Goal: Transaction & Acquisition: Purchase product/service

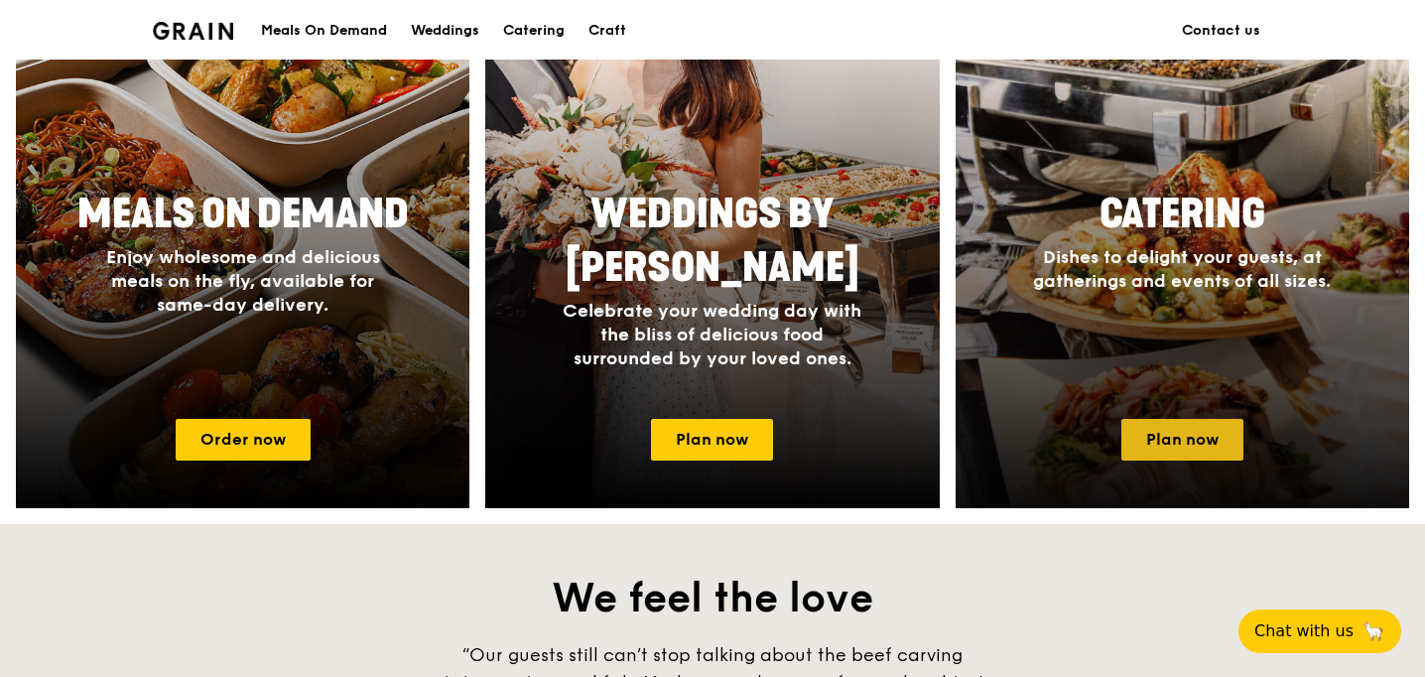
scroll to position [904, 0]
click at [1204, 461] on link "Plan now" at bounding box center [1183, 440] width 122 height 42
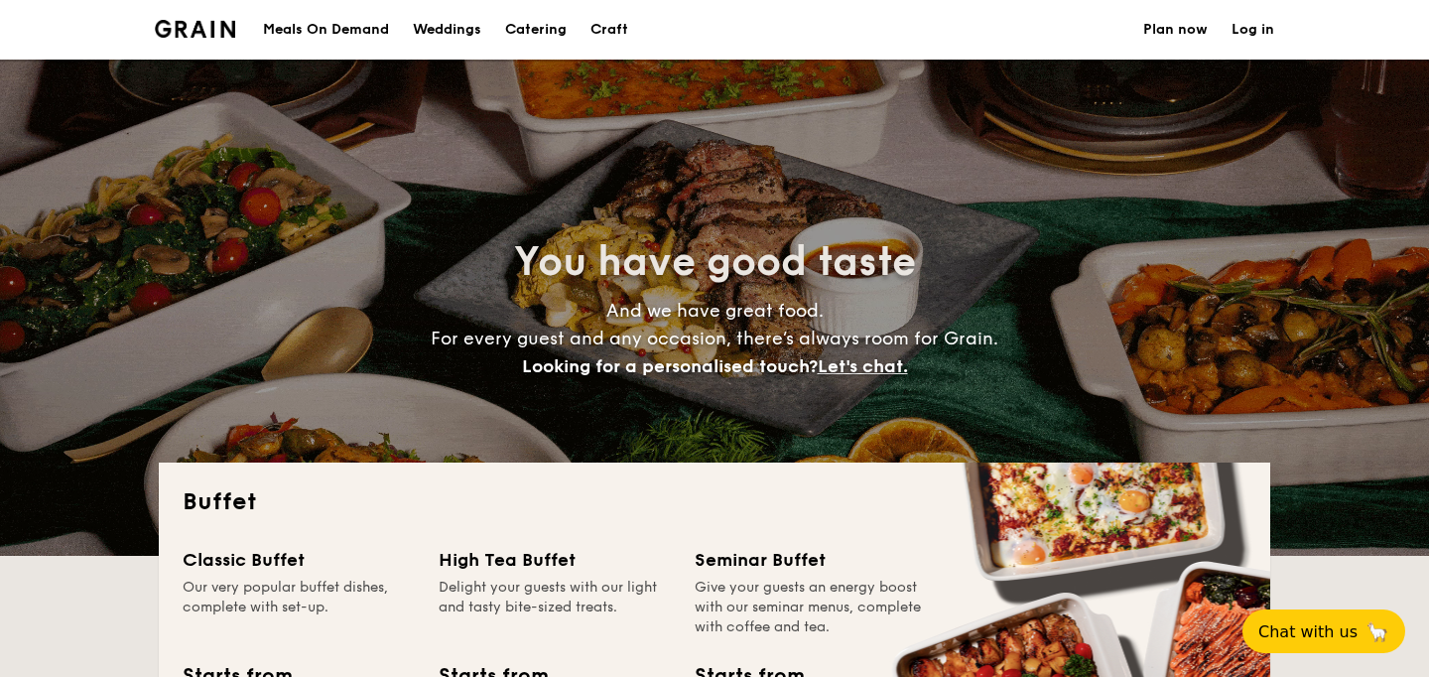
select select
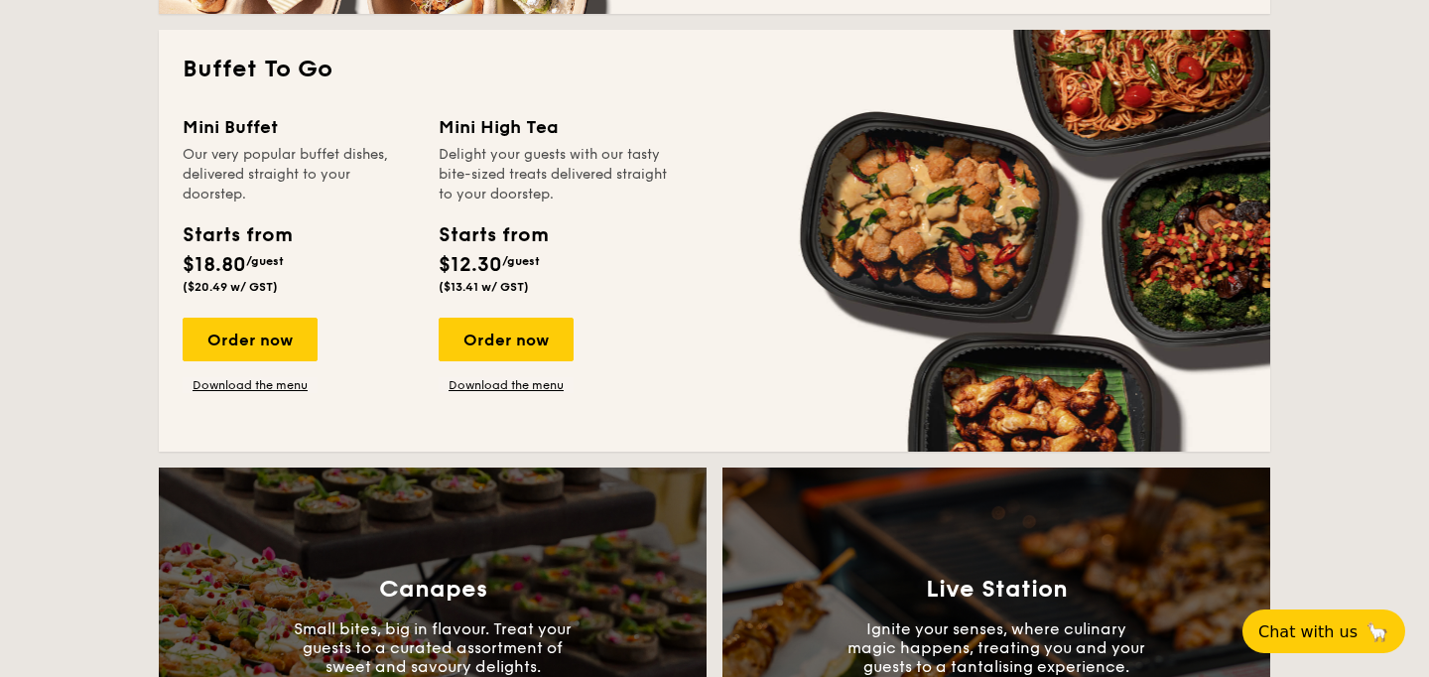
scroll to position [1305, 0]
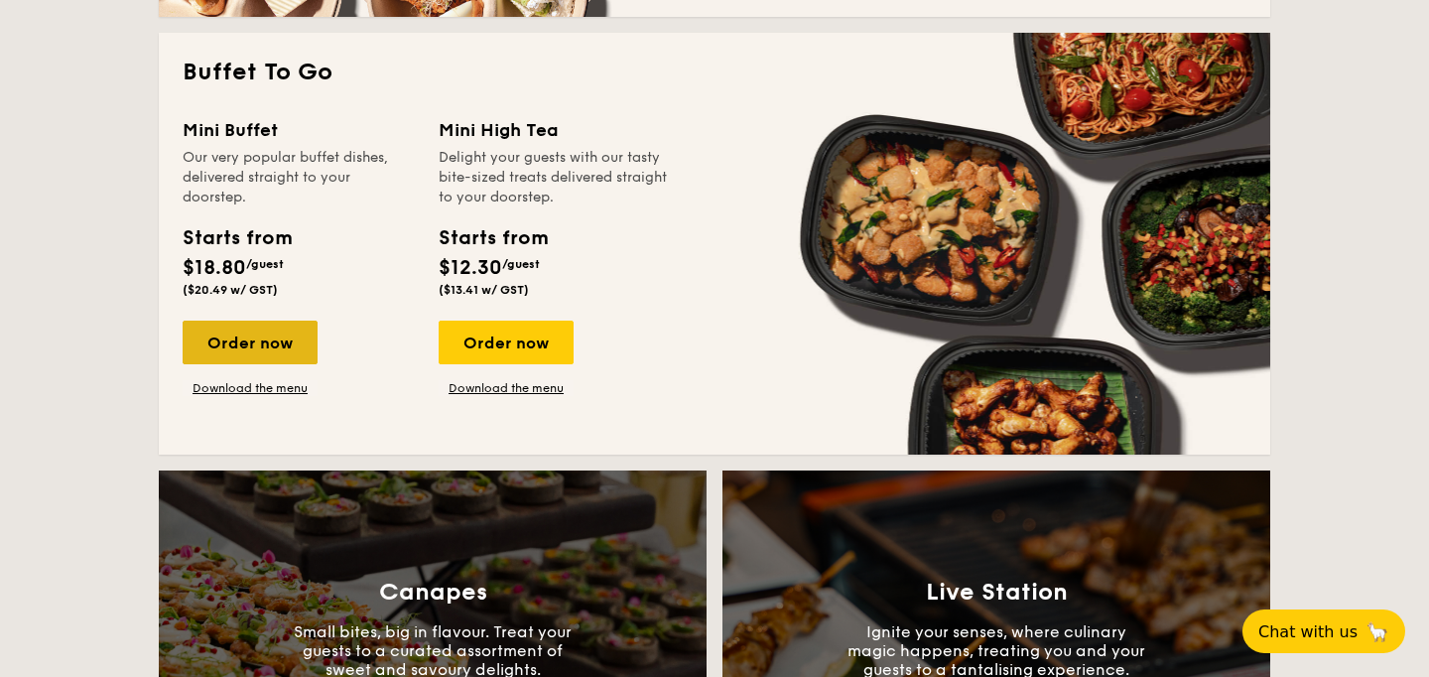
click at [206, 364] on div "Order now" at bounding box center [250, 343] width 135 height 44
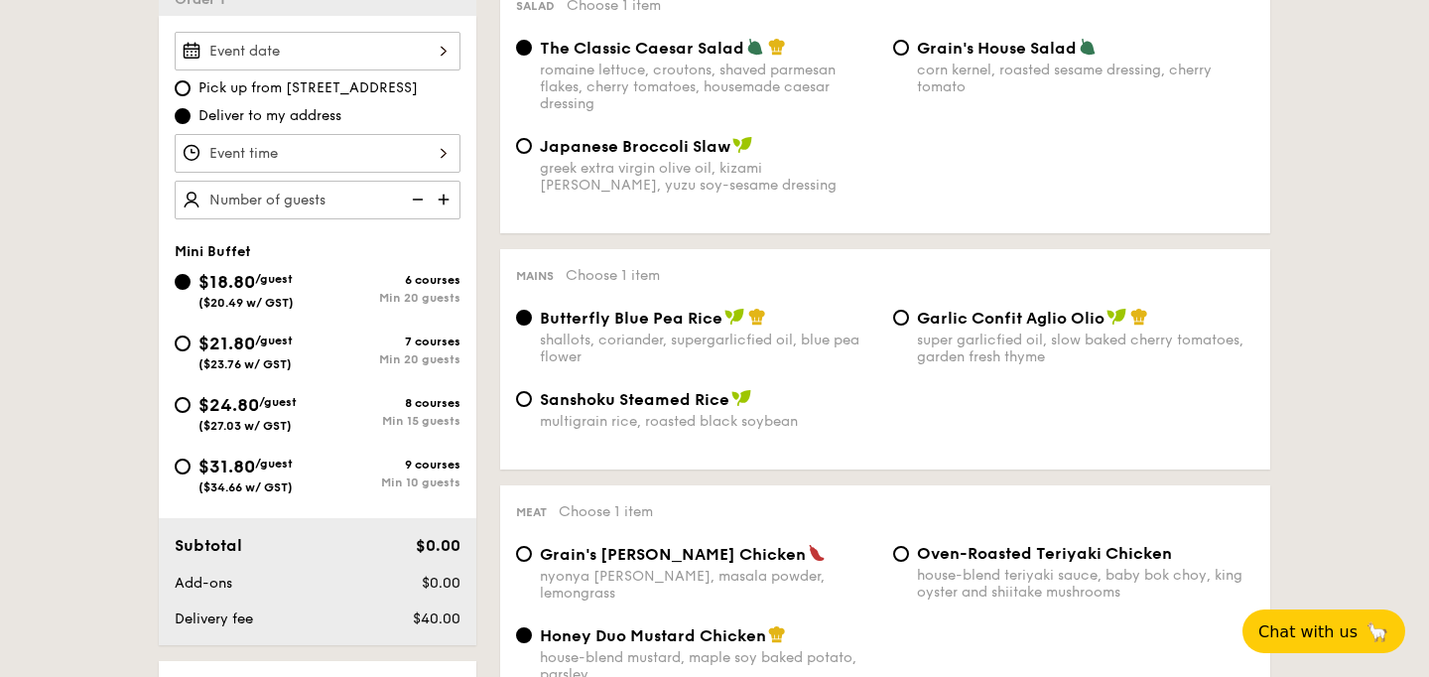
scroll to position [582, 0]
click at [327, 62] on div at bounding box center [318, 50] width 286 height 39
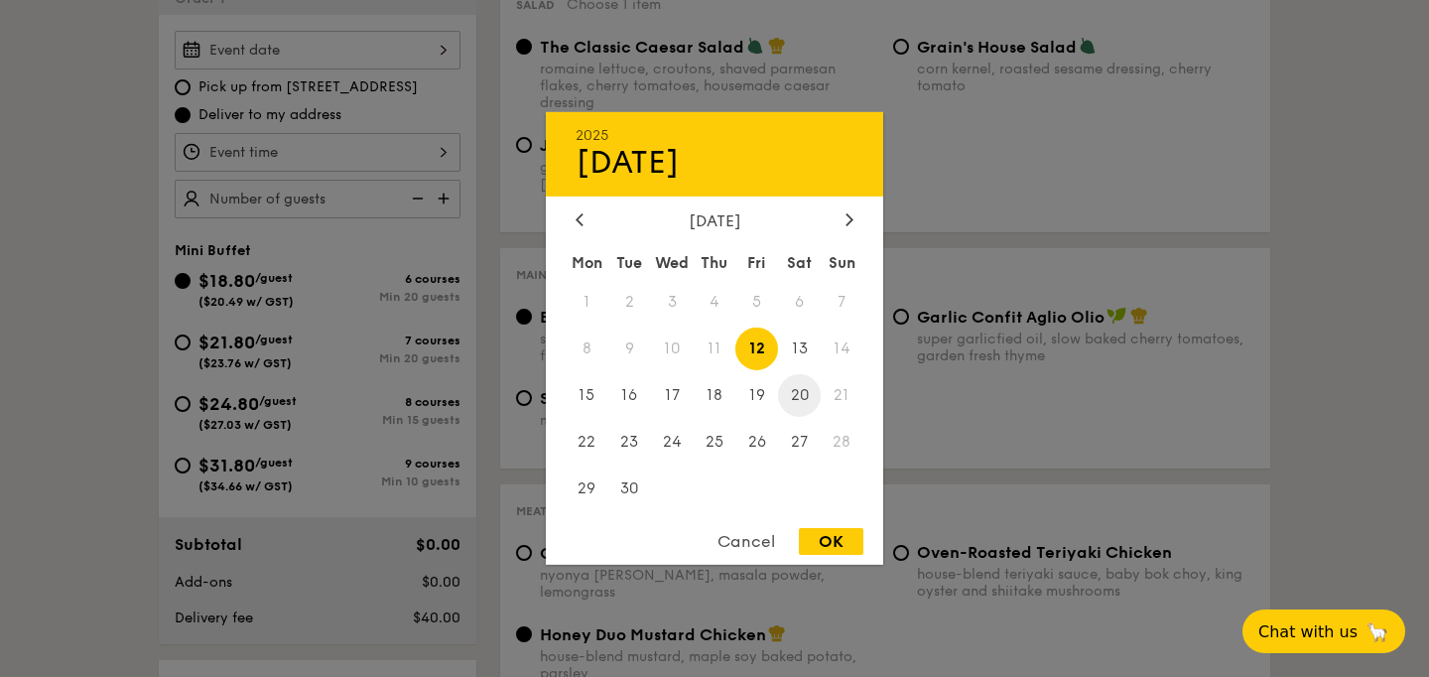
click at [809, 398] on span "20" at bounding box center [799, 395] width 43 height 43
click at [827, 534] on div "OK" at bounding box center [831, 541] width 65 height 27
type input "Sep 20, 2025"
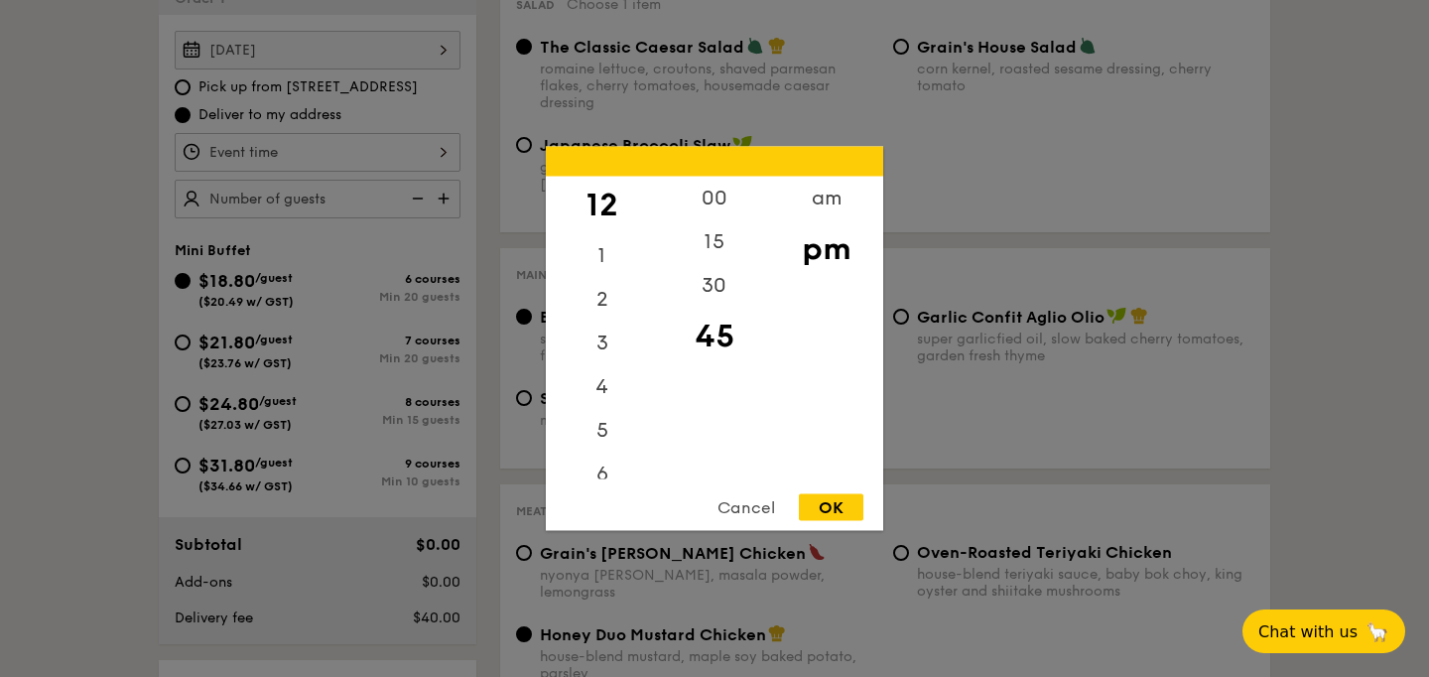
click at [326, 172] on div "12 1 2 3 4 5 6 7 8 9 10 11 00 15 30 45 am pm Cancel OK" at bounding box center [318, 152] width 286 height 39
click at [695, 202] on div "00" at bounding box center [714, 206] width 112 height 58
click at [825, 521] on div "Cancel OK" at bounding box center [714, 512] width 337 height 37
click at [714, 302] on div "30" at bounding box center [714, 307] width 112 height 58
click at [840, 507] on div "OK" at bounding box center [831, 507] width 65 height 27
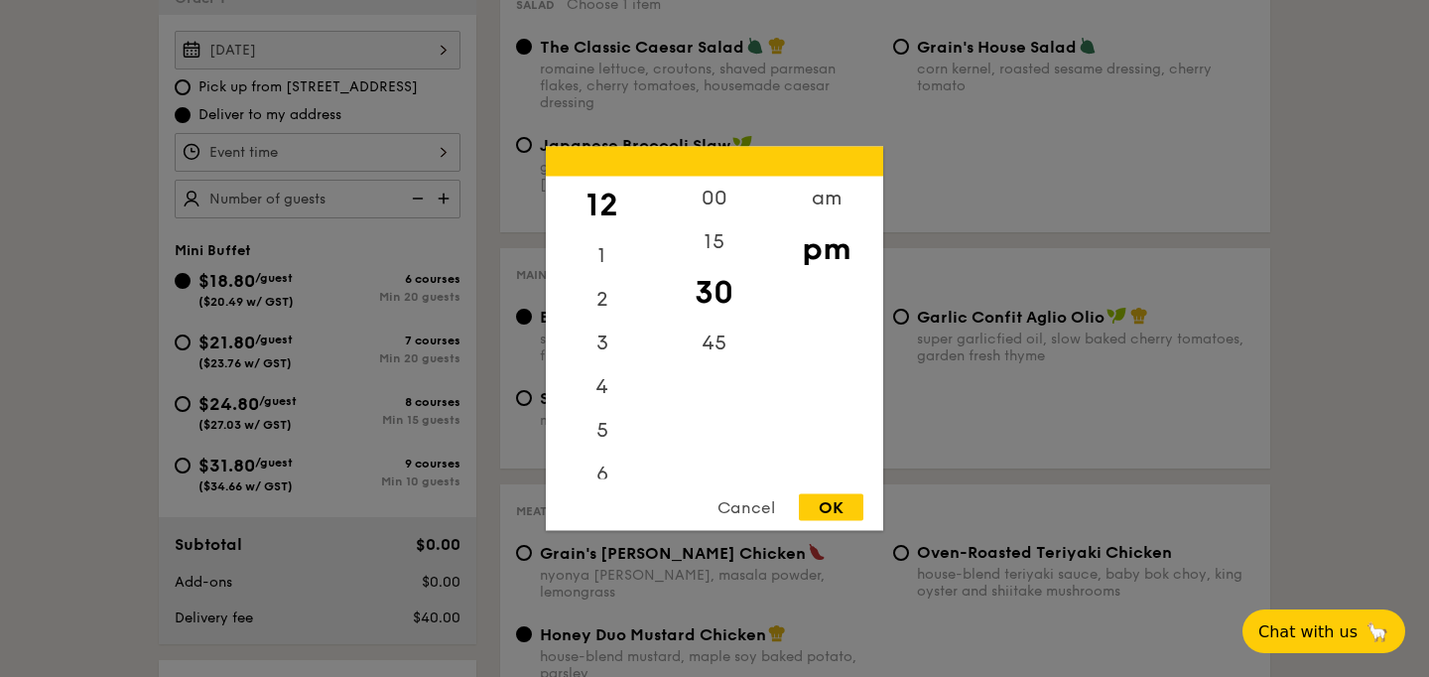
type input "12:30PM"
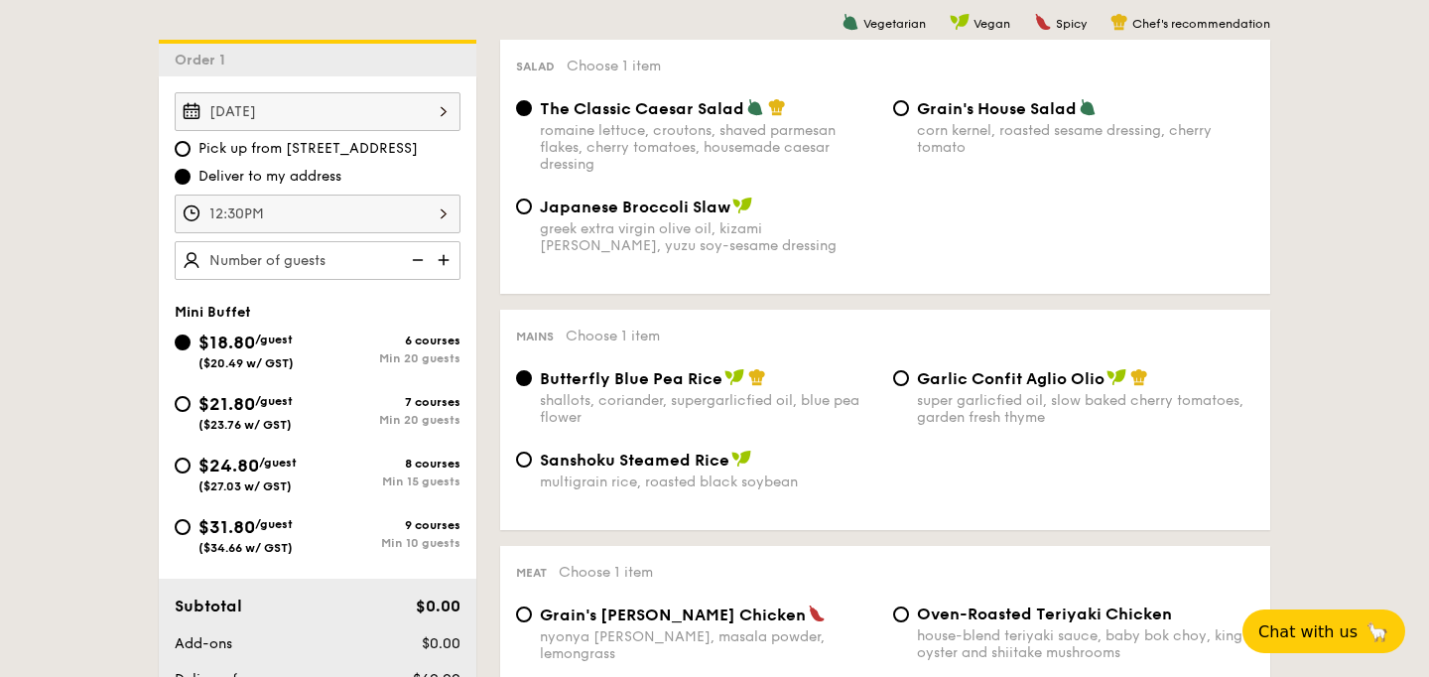
scroll to position [519, 0]
click at [1058, 427] on div "super garlicfied oil, slow baked cherry tomatoes, garden fresh thyme" at bounding box center [1085, 410] width 337 height 34
click at [909, 387] on input "Garlic Confit Aglio Olio super garlicfied oil, slow baked cherry tomatoes, gard…" at bounding box center [901, 379] width 16 height 16
radio input "true"
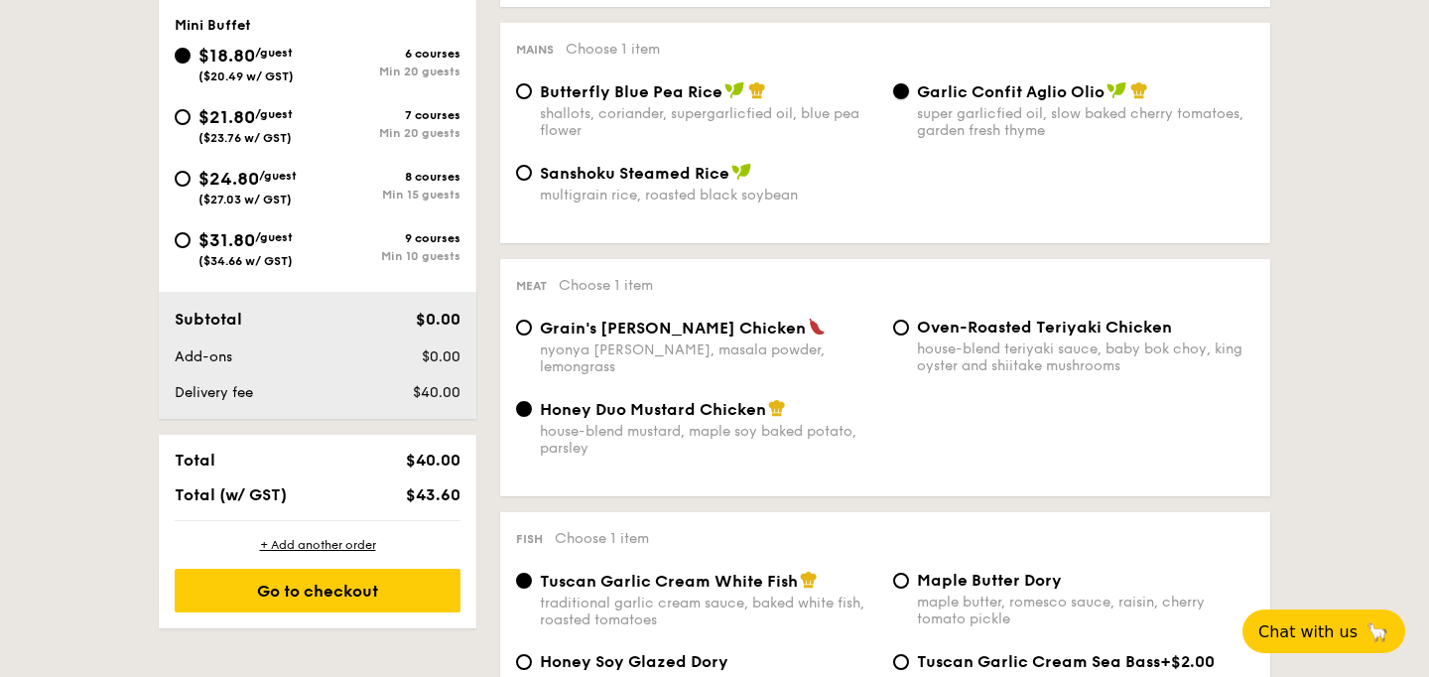
scroll to position [833, 0]
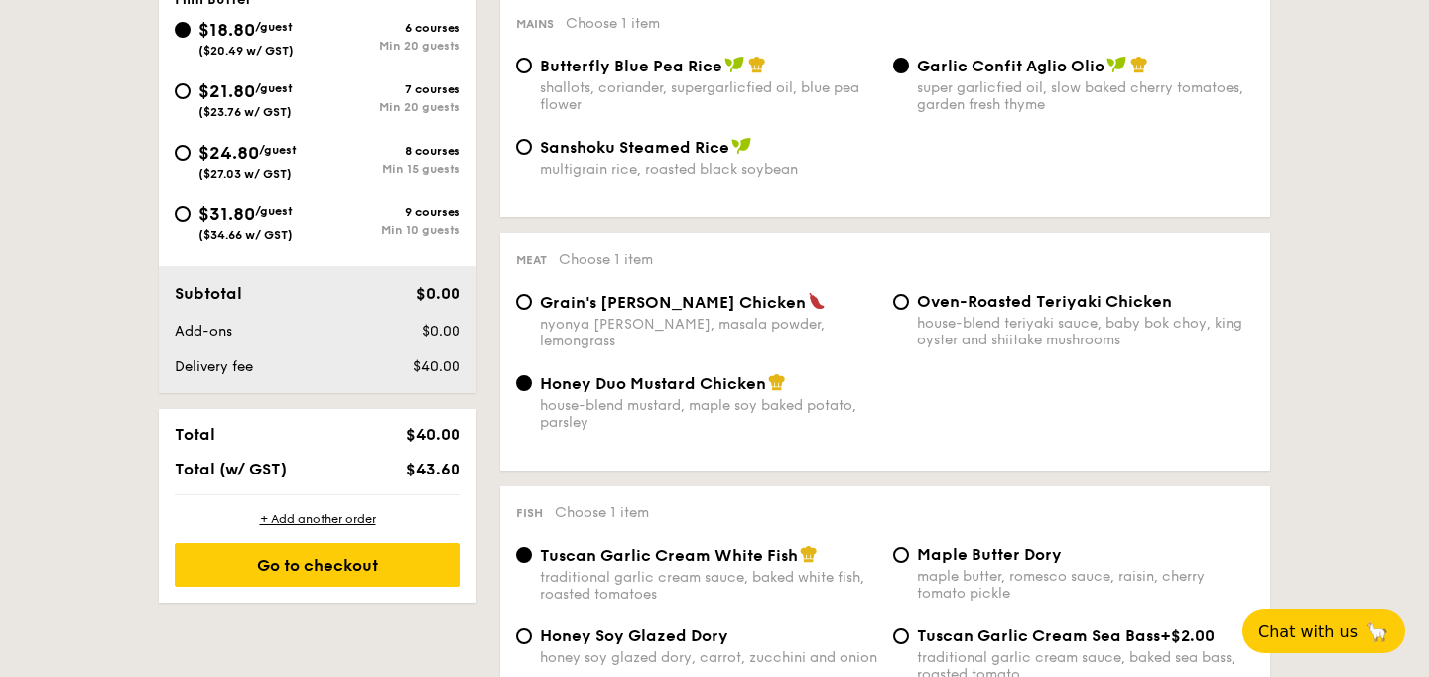
click at [540, 349] on div "Grain's Curry Chicken nyonya curry, masala powder, lemongrass" at bounding box center [708, 321] width 337 height 58
click at [516, 310] on input "Grain's Curry Chicken nyonya curry, masala powder, lemongrass" at bounding box center [524, 302] width 16 height 16
radio input "true"
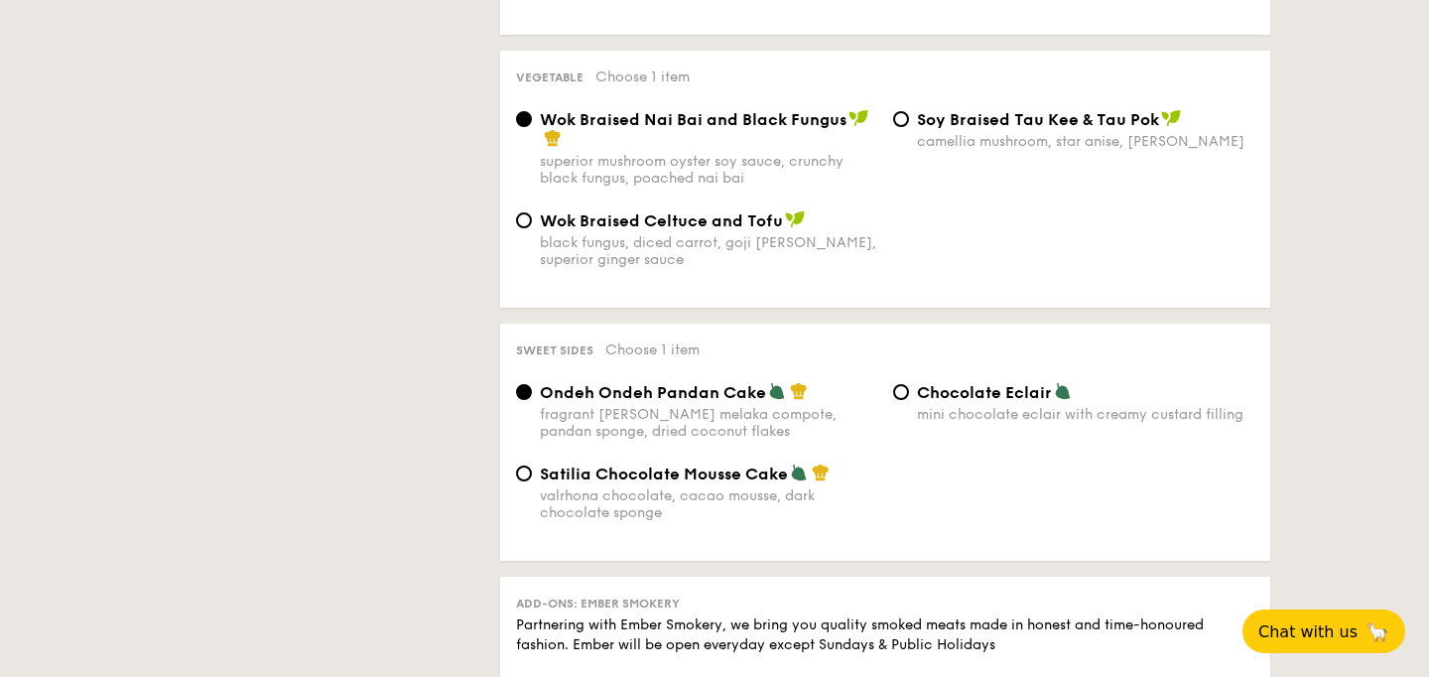
scroll to position [1522, 0]
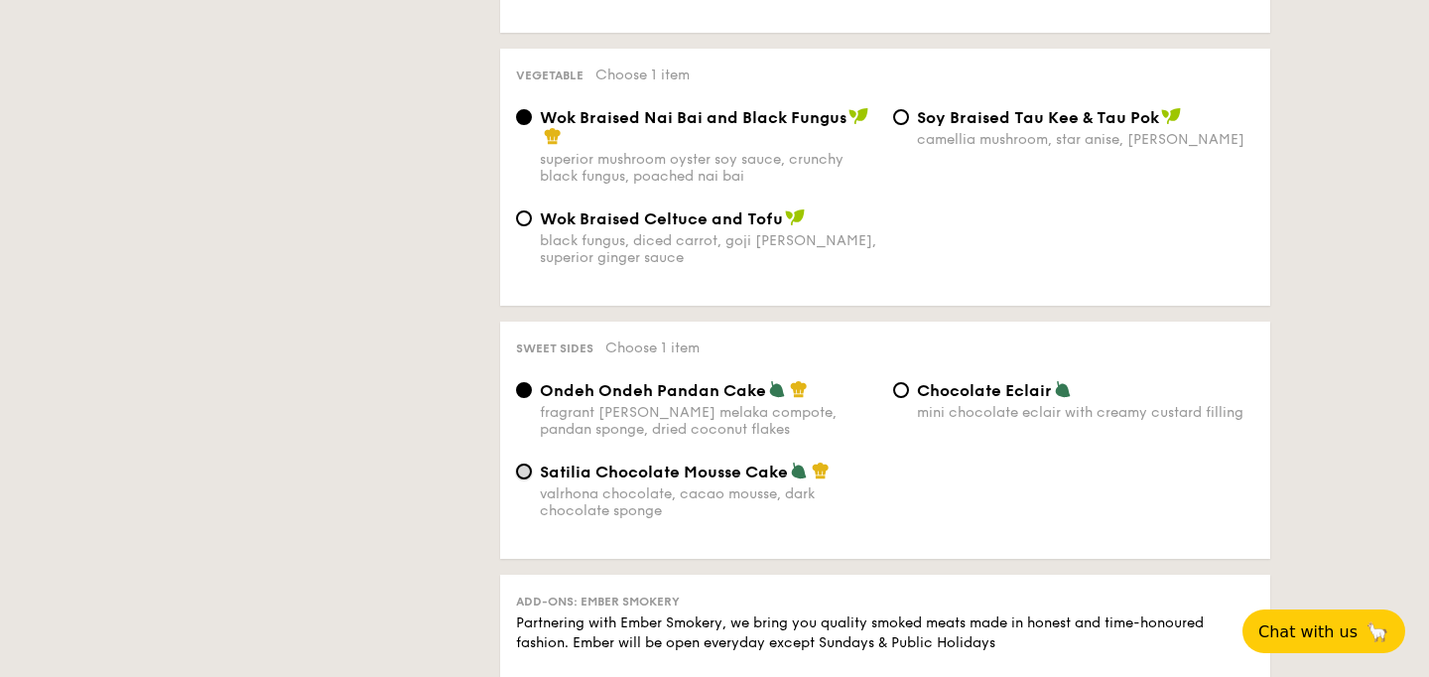
click at [516, 479] on input "Satilia Chocolate Mousse Cake valrhona chocolate, cacao mousse, dark chocolate …" at bounding box center [524, 471] width 16 height 16
radio input "true"
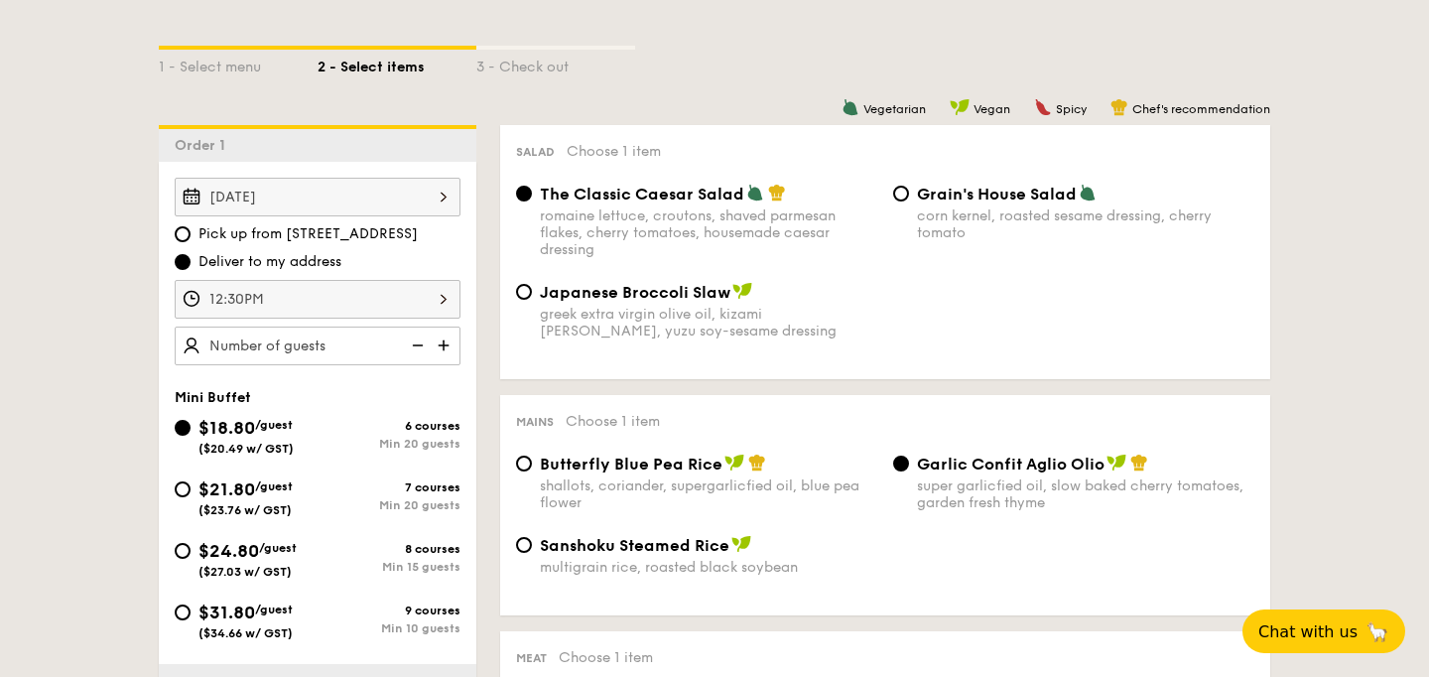
scroll to position [471, 0]
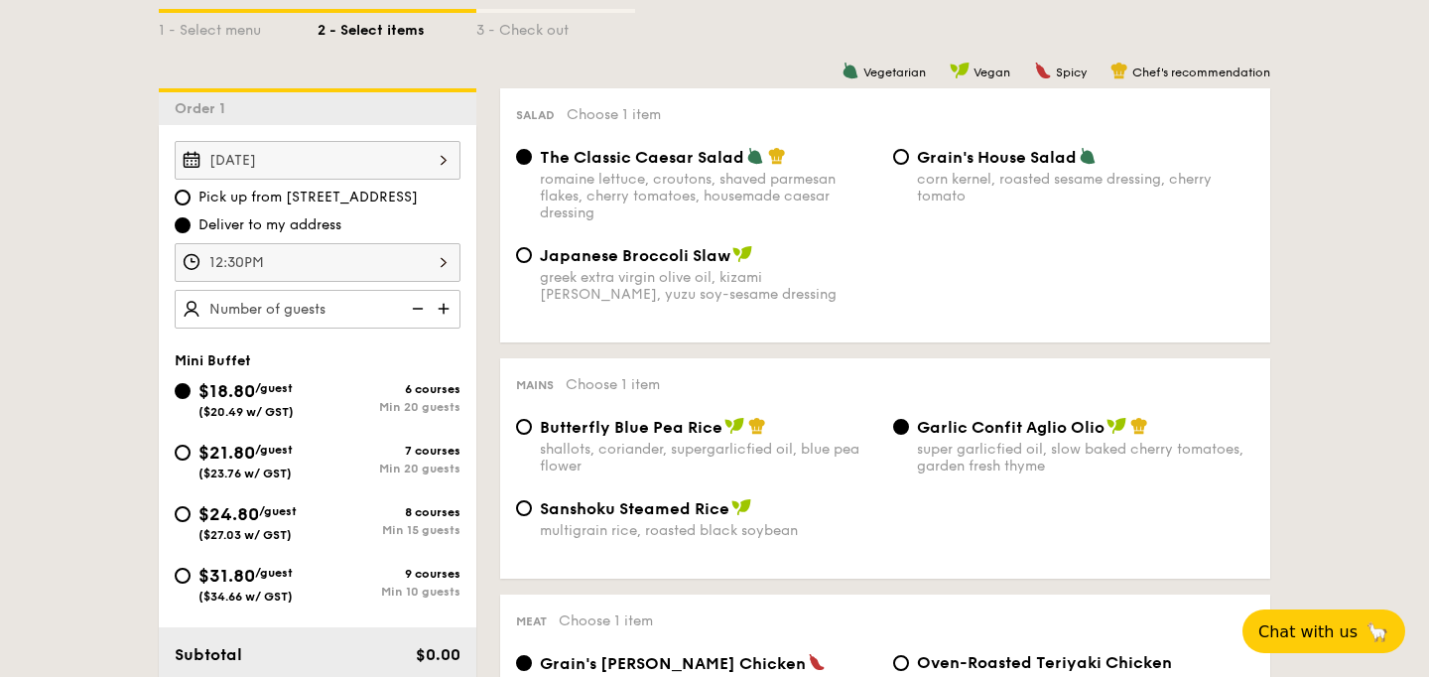
click at [431, 328] on img at bounding box center [446, 309] width 30 height 38
type input "20 guests"
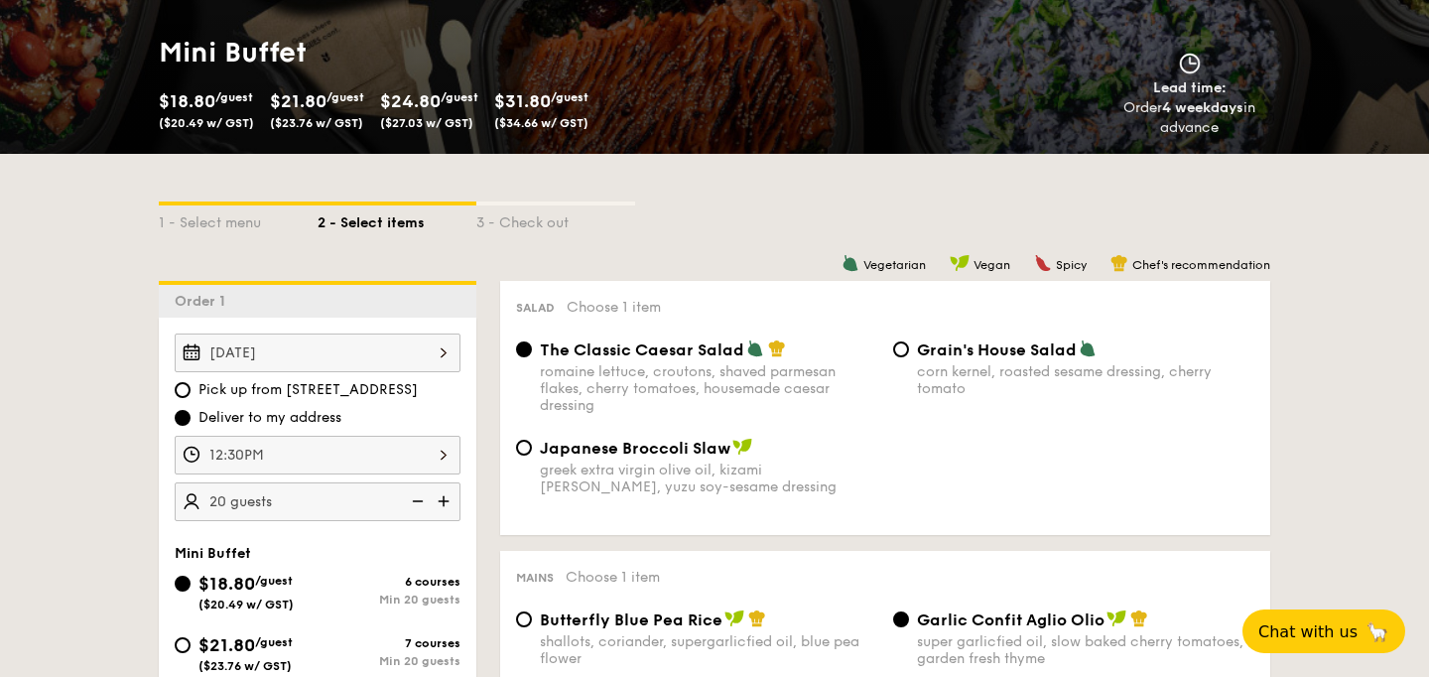
scroll to position [284, 0]
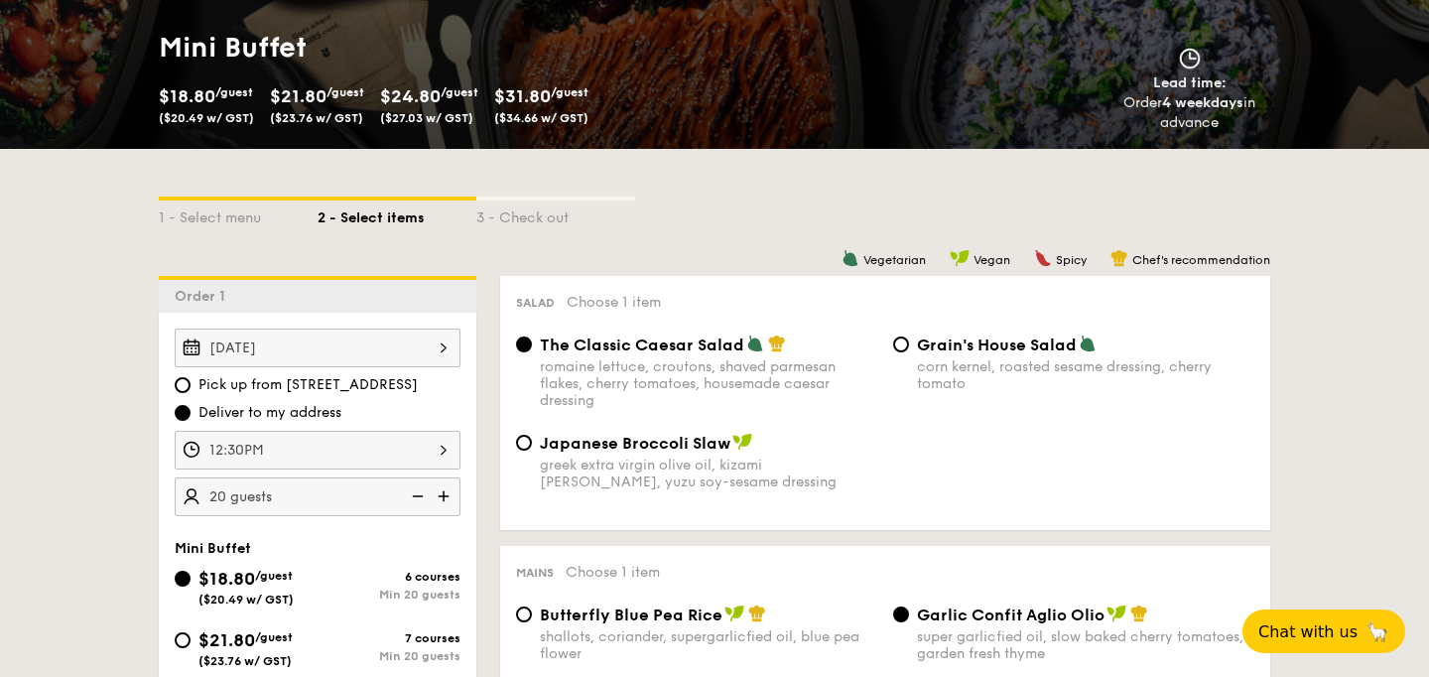
click at [338, 395] on span "Pick up from 5 Burn Road #05-01" at bounding box center [307, 385] width 219 height 20
click at [191, 393] on input "Pick up from 5 Burn Road #05-01" at bounding box center [183, 385] width 16 height 16
radio input "true"
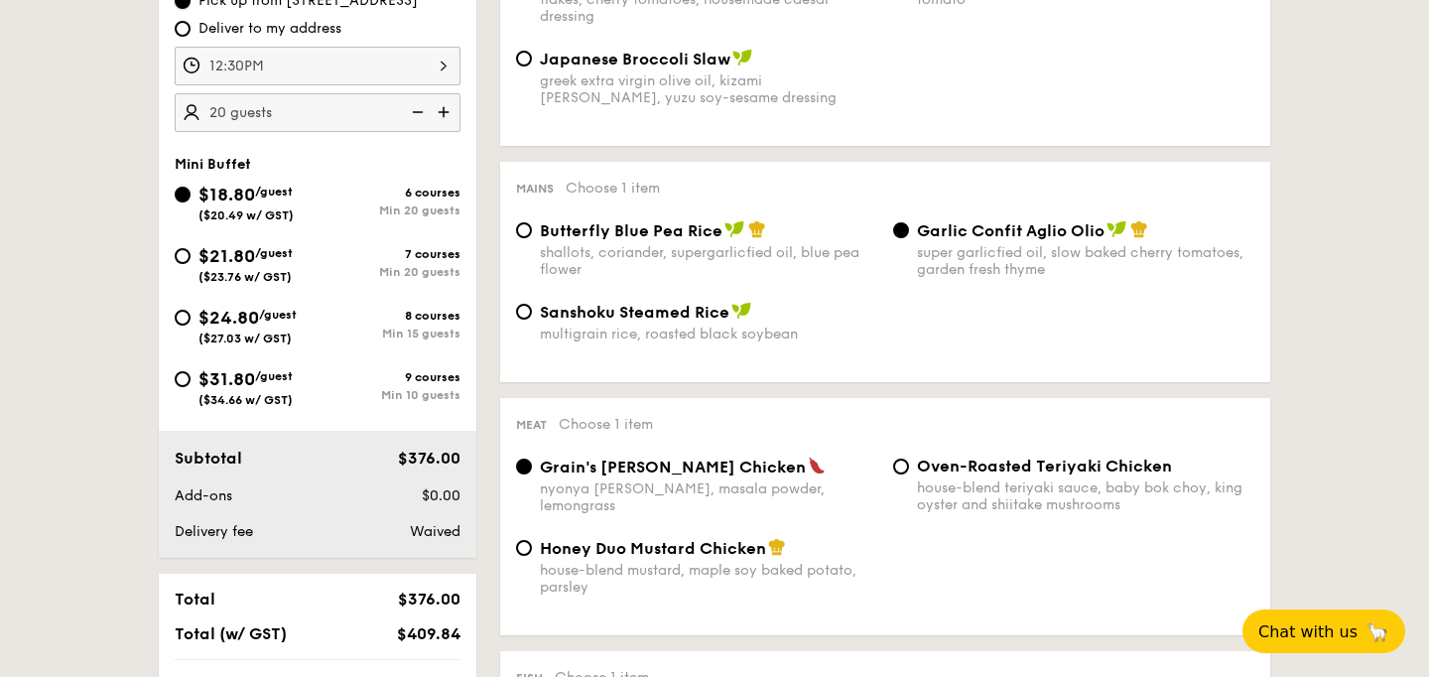
scroll to position [631, 0]
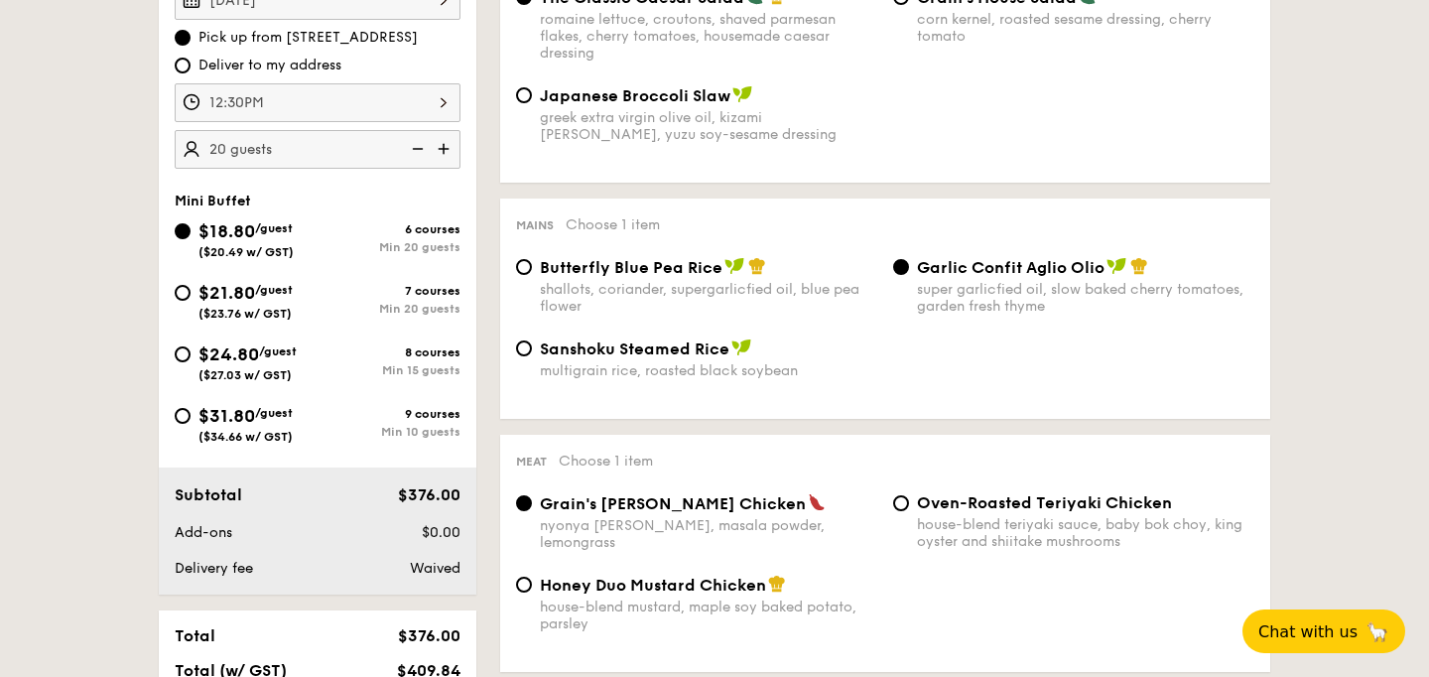
click at [198, 75] on span "Deliver to my address" at bounding box center [269, 66] width 143 height 20
click at [175, 73] on input "Deliver to my address" at bounding box center [183, 66] width 16 height 16
radio input "true"
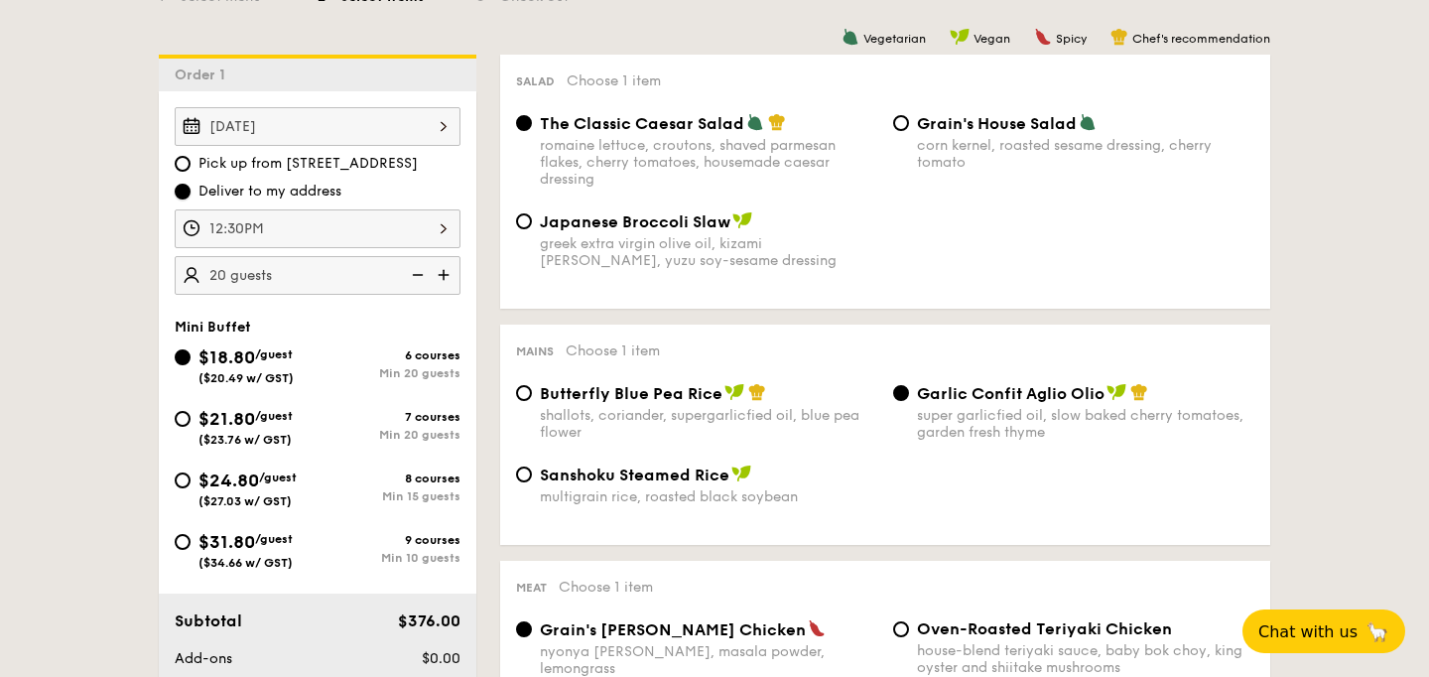
scroll to position [0, 0]
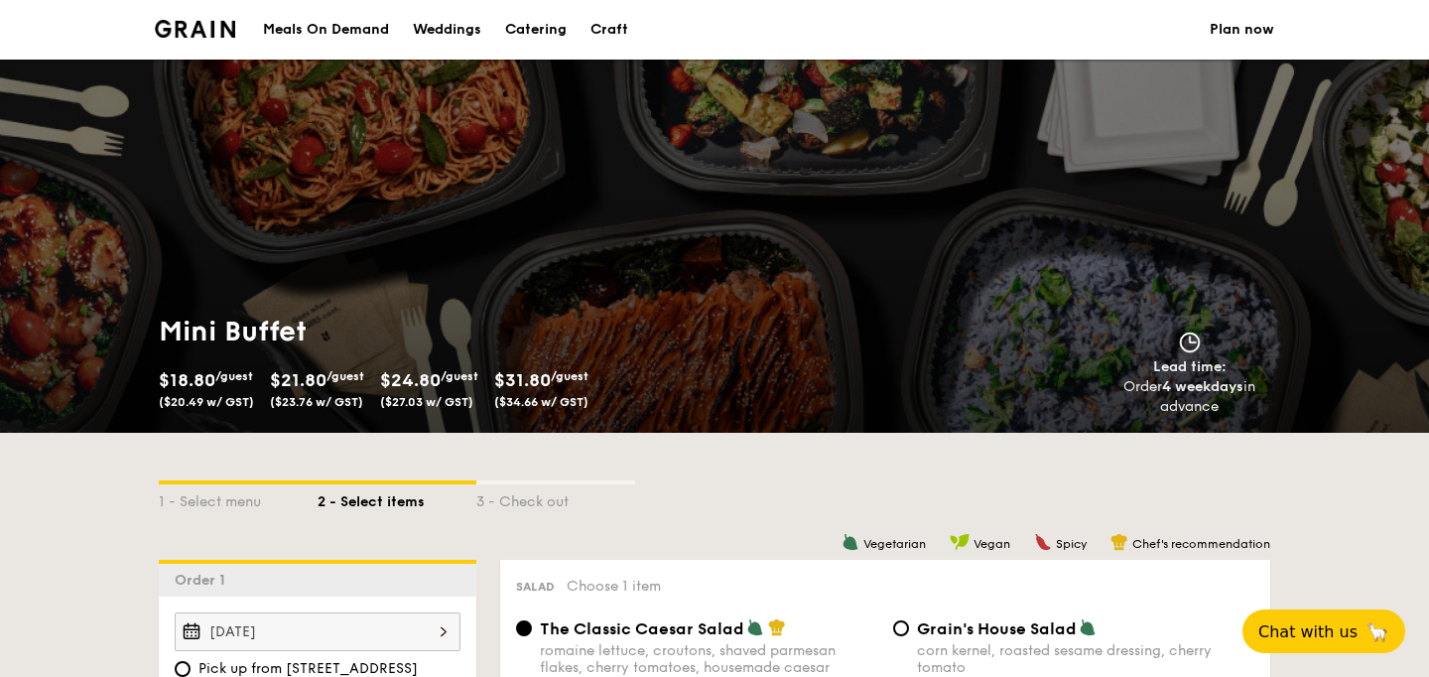
click at [595, 36] on div "Craft" at bounding box center [610, 30] width 38 height 60
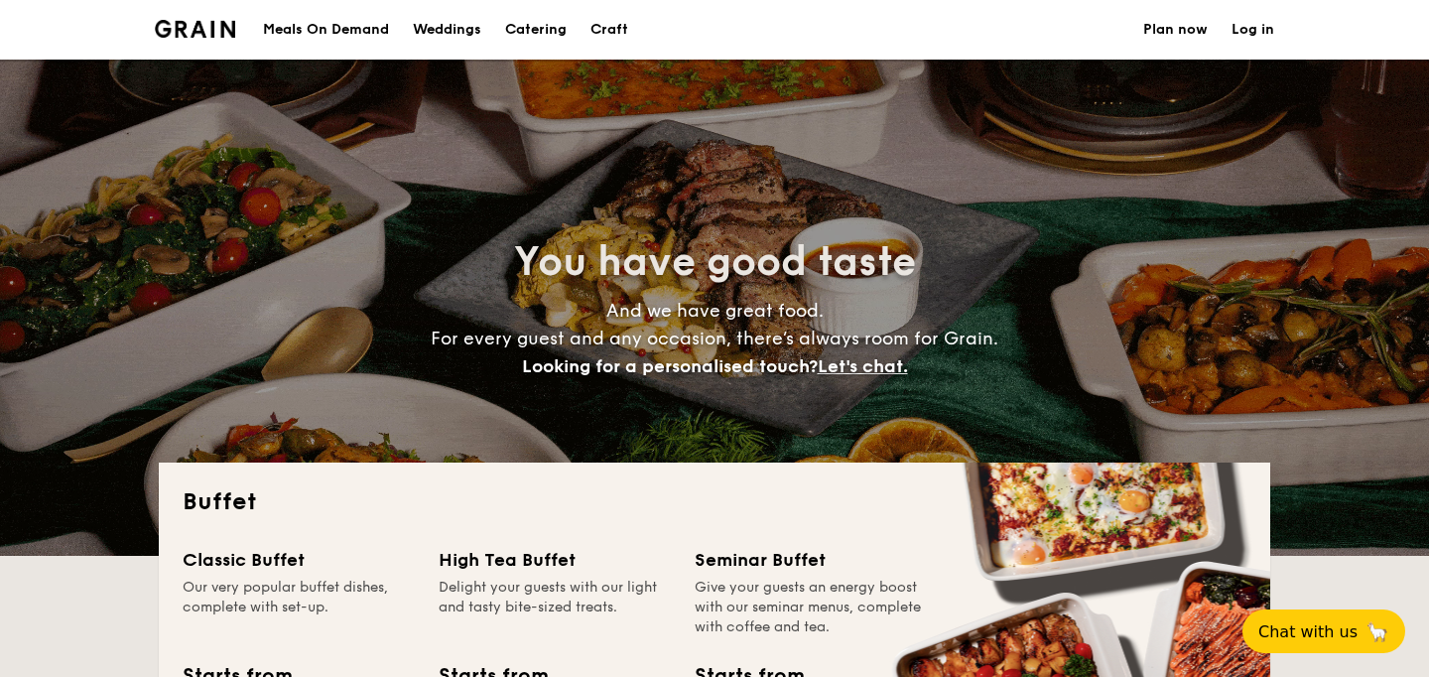
select select
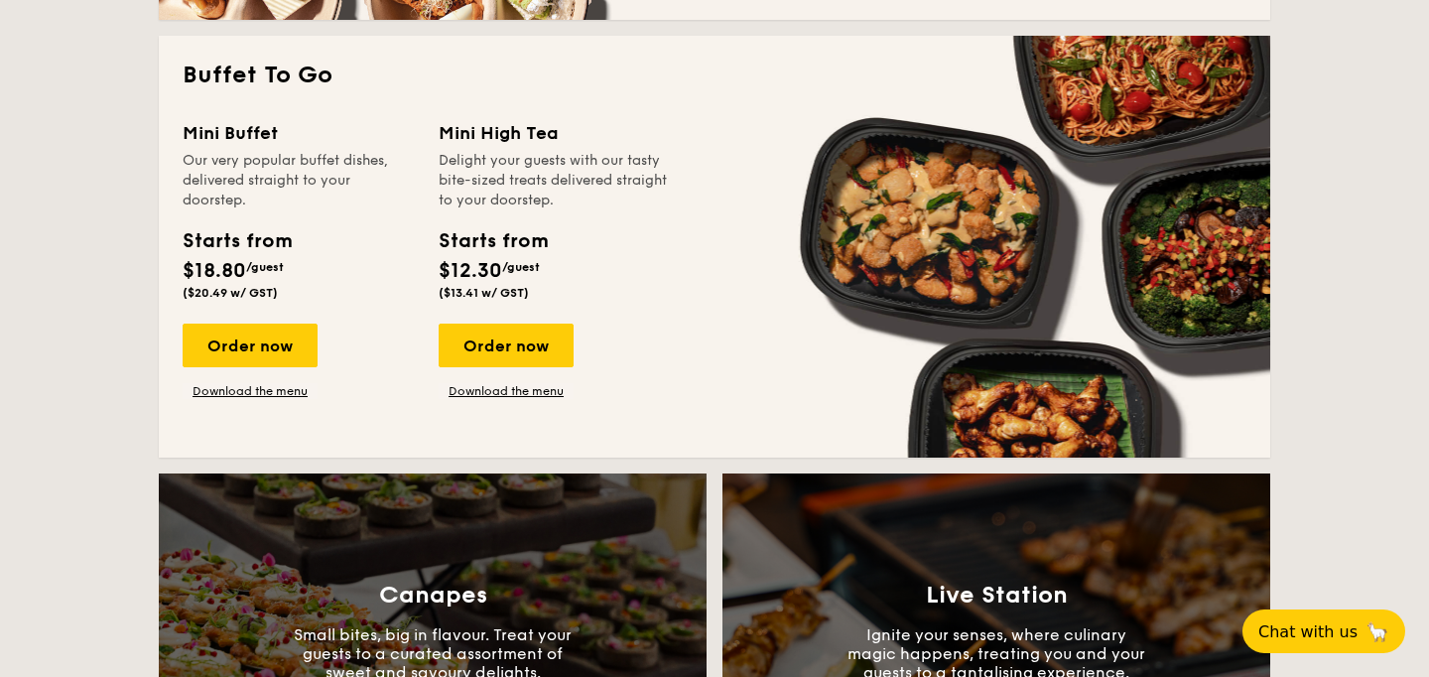
scroll to position [1323, 0]
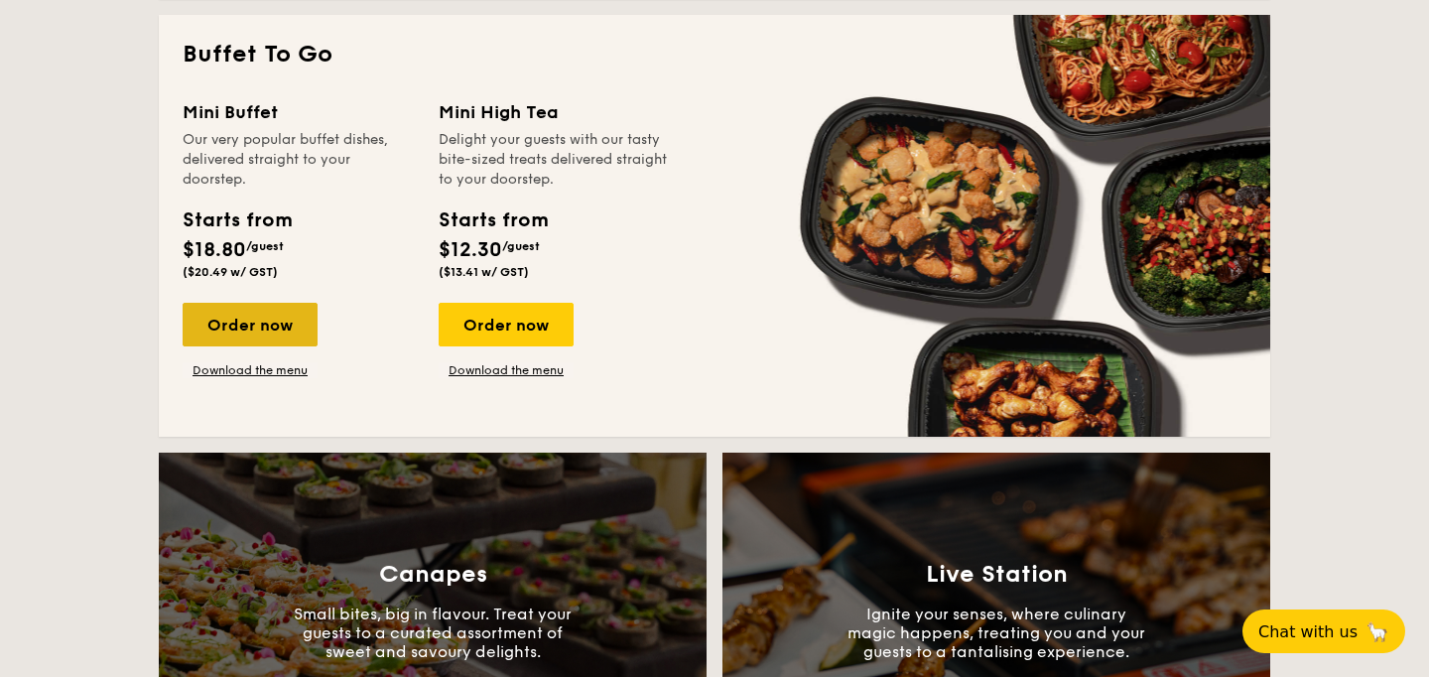
click at [259, 346] on div "Order now" at bounding box center [250, 325] width 135 height 44
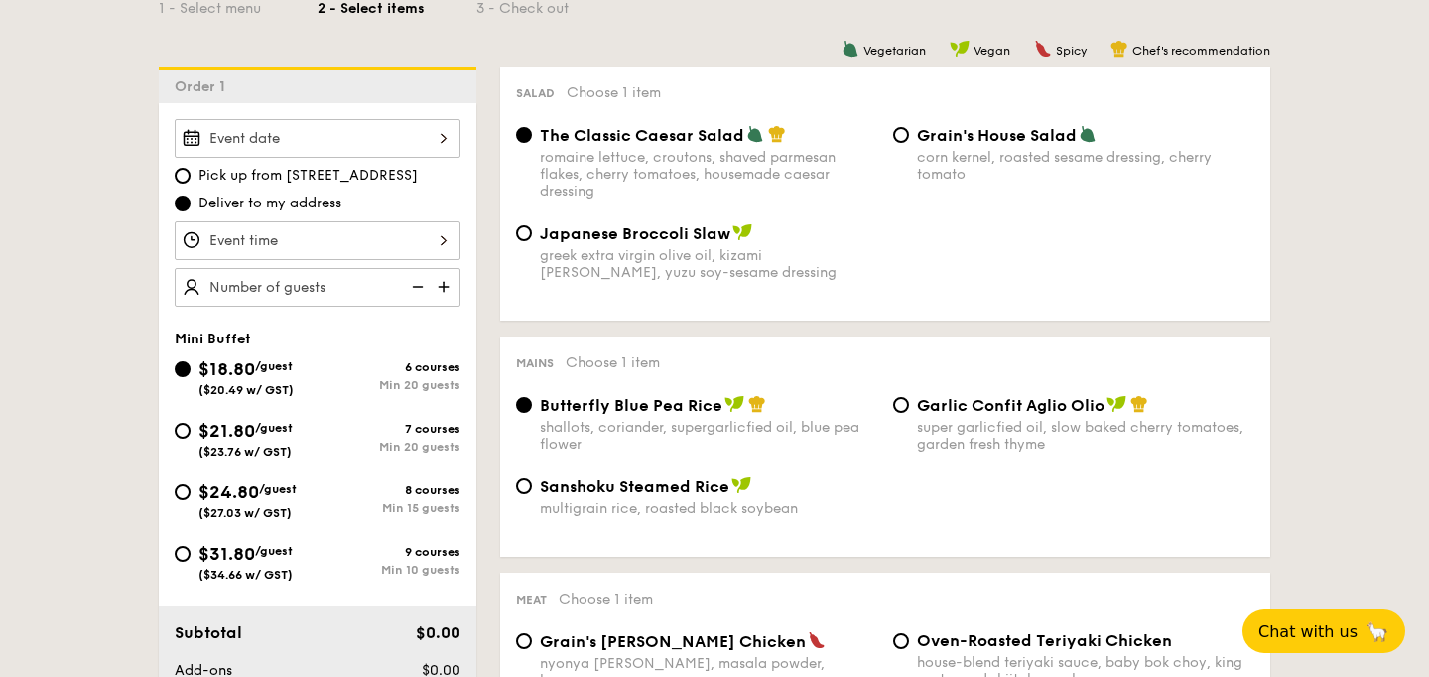
scroll to position [615, 0]
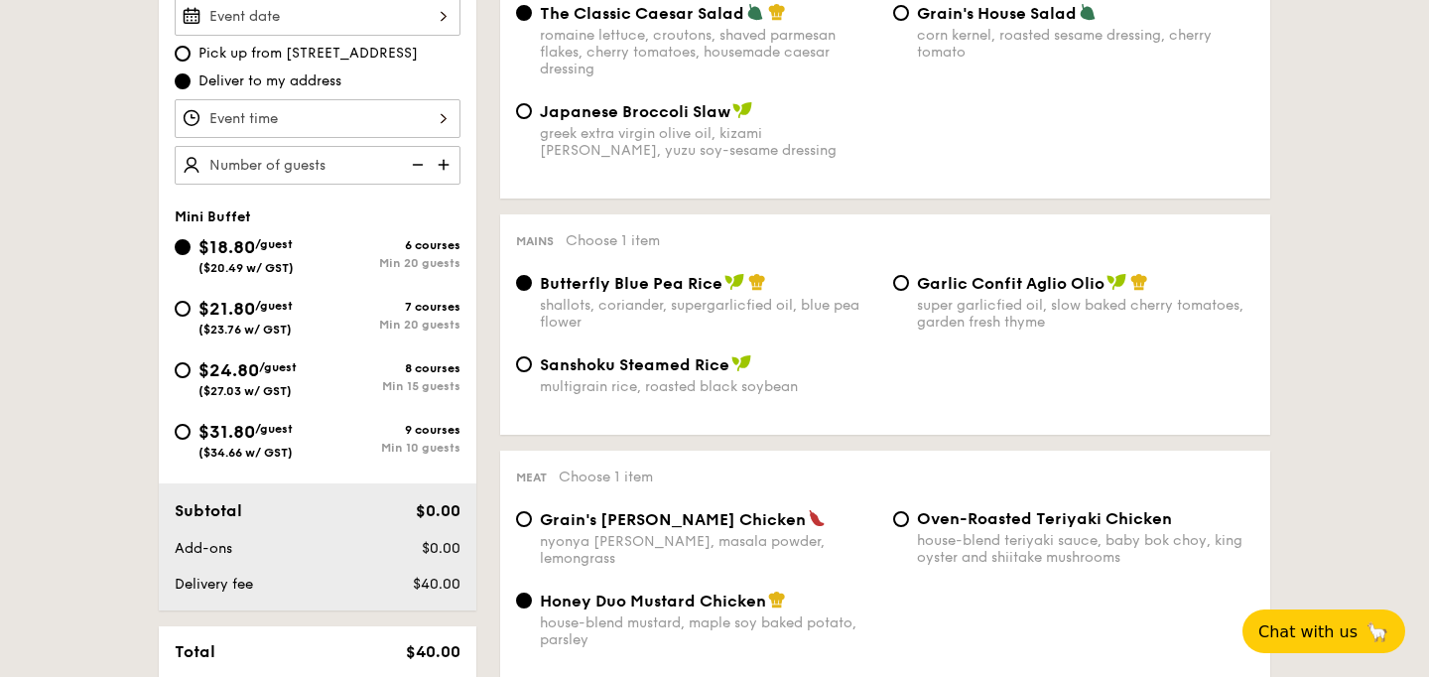
click at [944, 293] on span "Garlic Confit Aglio Olio" at bounding box center [1011, 283] width 188 height 19
click at [909, 291] on input "Garlic Confit Aglio Olio super garlicfied oil, slow baked cherry tomatoes, gard…" at bounding box center [901, 283] width 16 height 16
radio input "true"
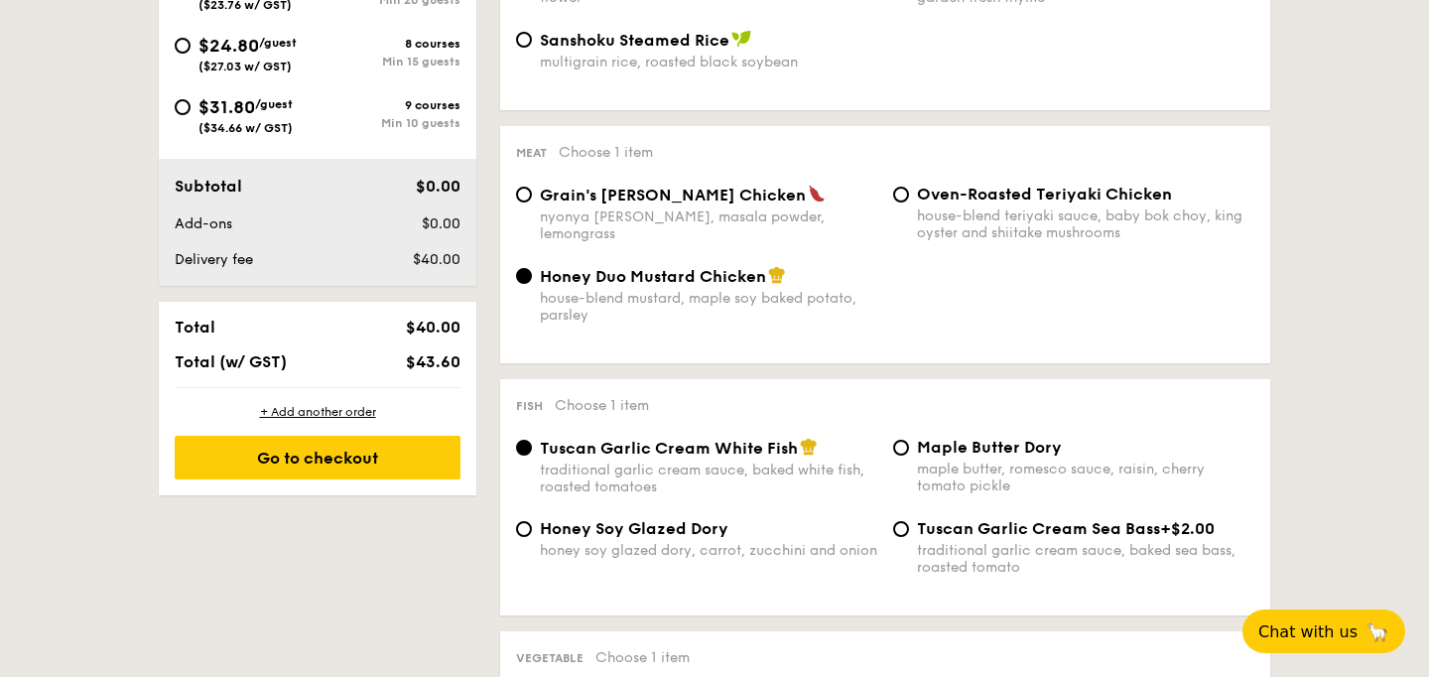
scroll to position [949, 0]
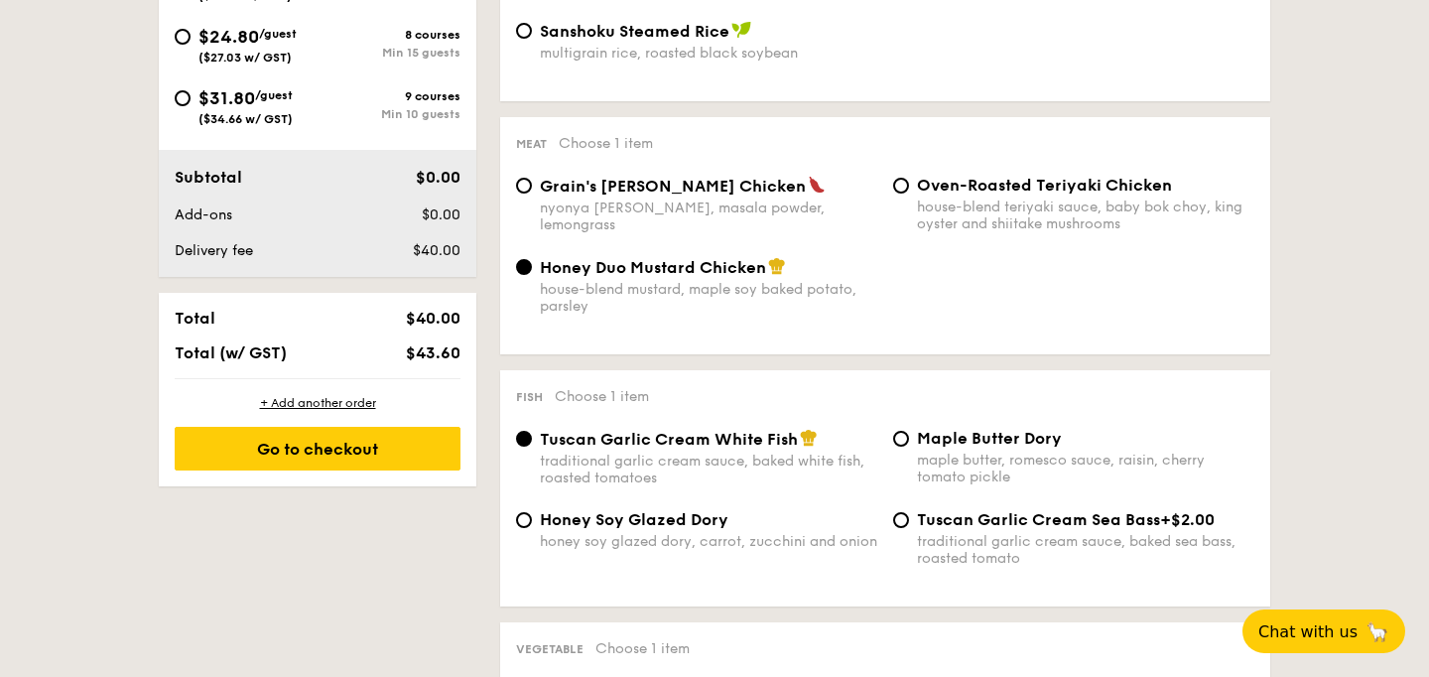
click at [654, 233] on div "nyonya curry, masala powder, lemongrass" at bounding box center [708, 216] width 337 height 34
click at [532, 194] on input "Grain's Curry Chicken nyonya curry, masala powder, lemongrass" at bounding box center [524, 186] width 16 height 16
radio input "true"
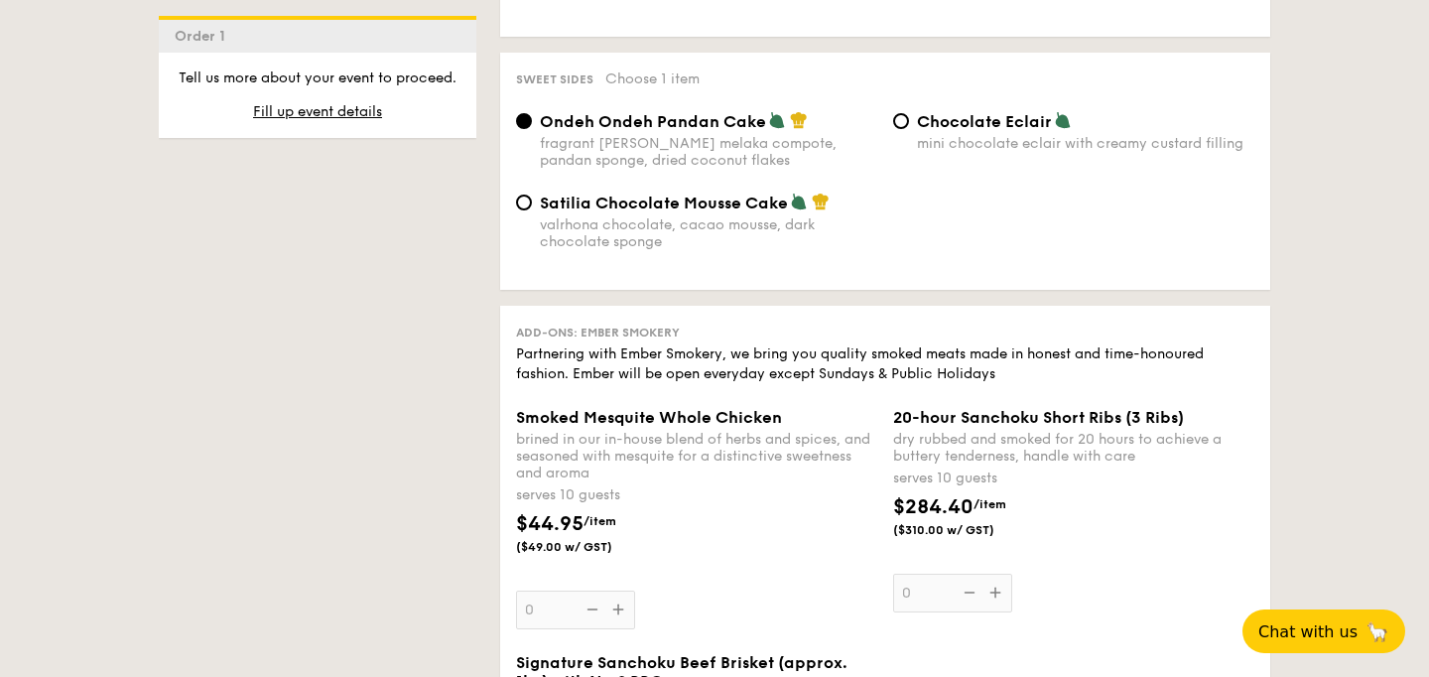
scroll to position [1795, 0]
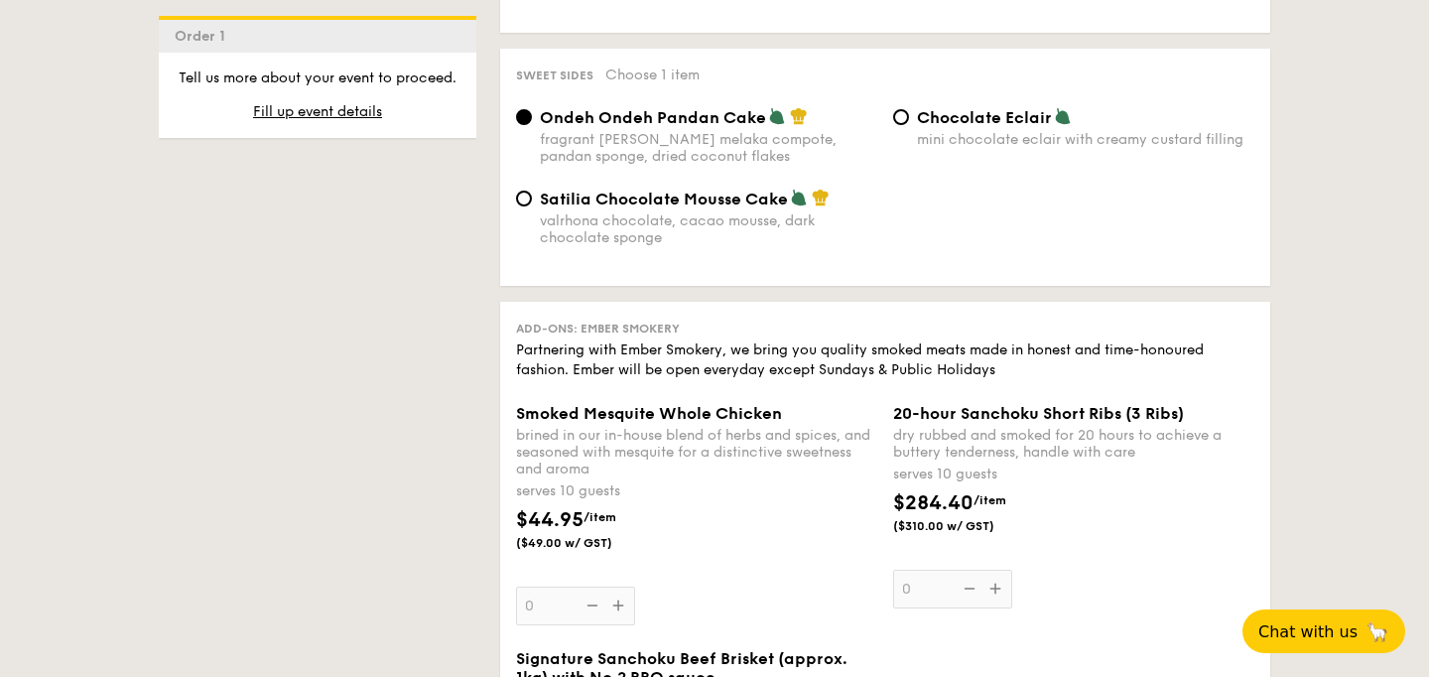
click at [637, 246] on div "valrhona chocolate, cacao mousse, dark chocolate sponge" at bounding box center [708, 229] width 337 height 34
click at [532, 206] on input "Satilia Chocolate Mousse Cake valrhona chocolate, cacao mousse, dark chocolate …" at bounding box center [524, 199] width 16 height 16
radio input "true"
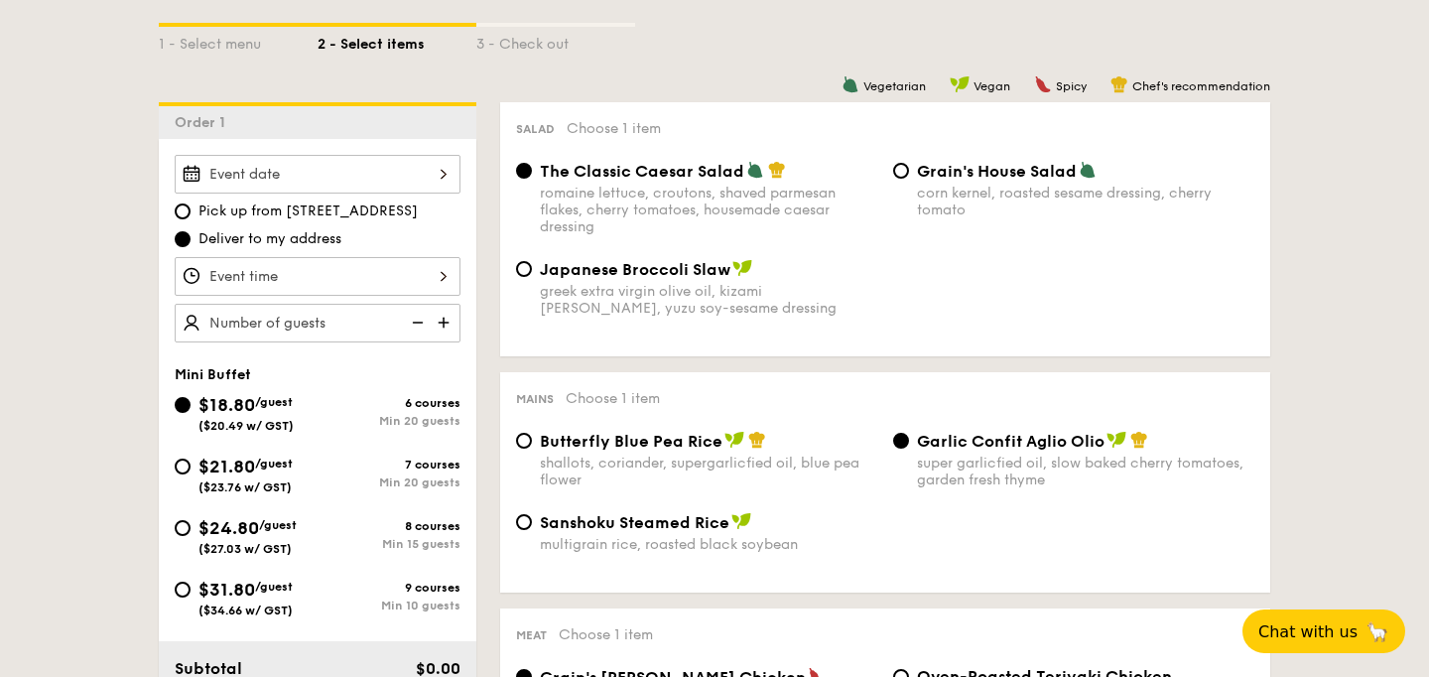
scroll to position [459, 0]
click at [324, 192] on div at bounding box center [318, 173] width 286 height 39
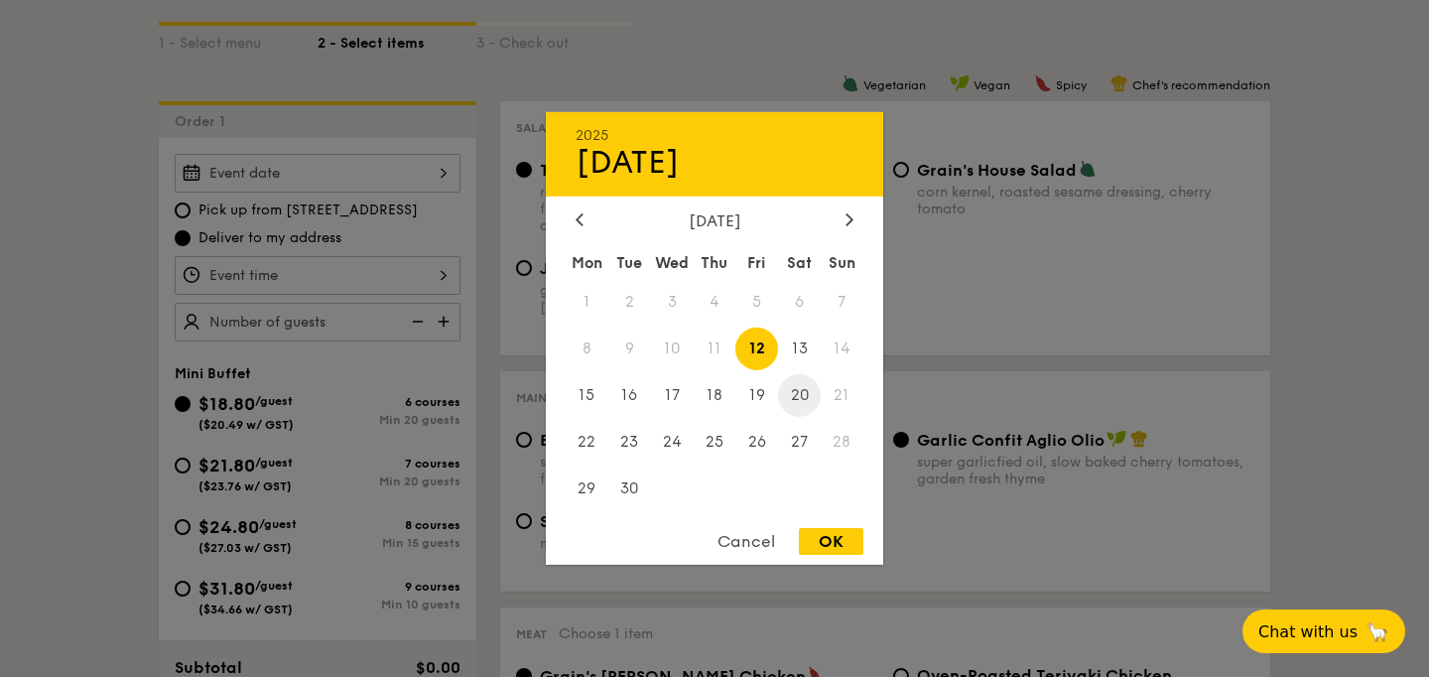
click at [801, 403] on span "20" at bounding box center [799, 395] width 43 height 43
click at [813, 543] on div "OK" at bounding box center [831, 541] width 65 height 27
type input "Sep 20, 2025"
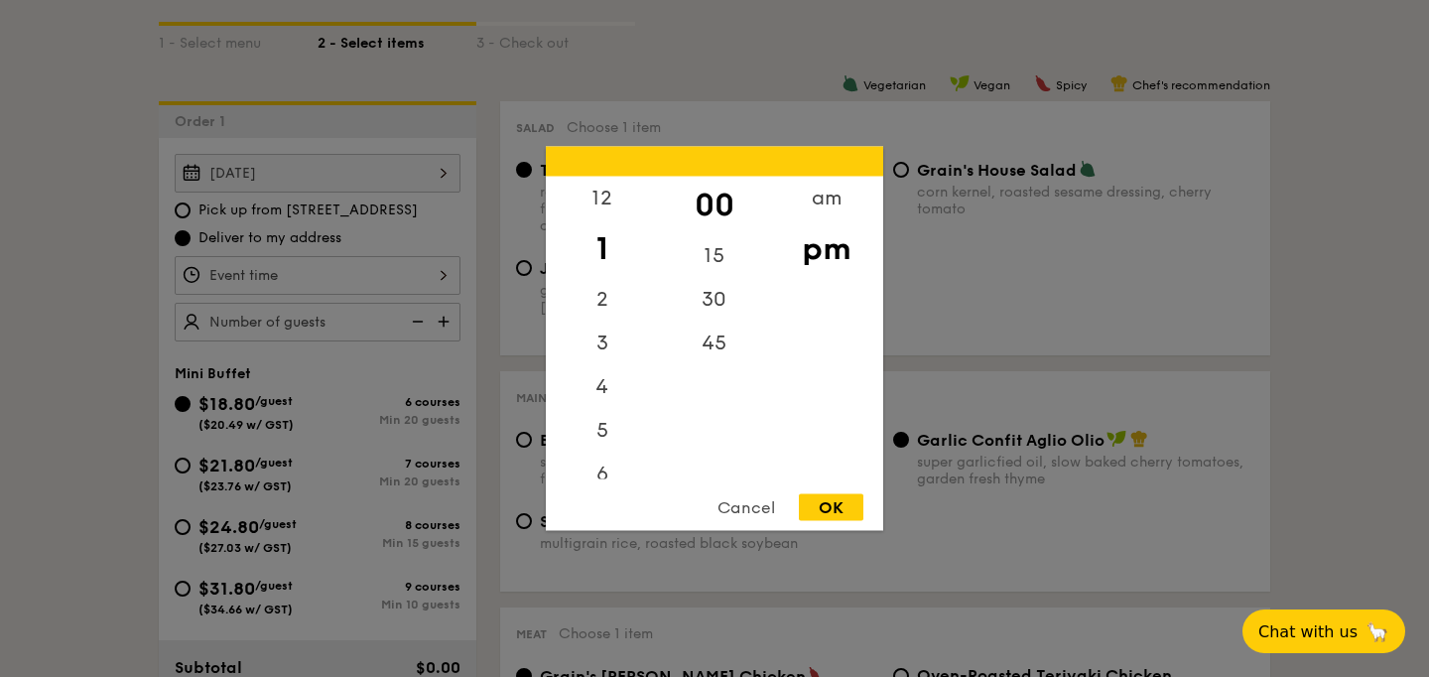
click at [356, 295] on div "12 1 2 3 4 5 6 7 8 9 10 11 00 15 30 45 am pm Cancel OK" at bounding box center [318, 275] width 286 height 39
click at [619, 186] on div "12" at bounding box center [602, 206] width 112 height 58
click at [724, 287] on div "15" at bounding box center [714, 263] width 112 height 58
click at [726, 300] on div "30" at bounding box center [714, 307] width 112 height 58
click at [818, 494] on div "OK" at bounding box center [831, 507] width 65 height 27
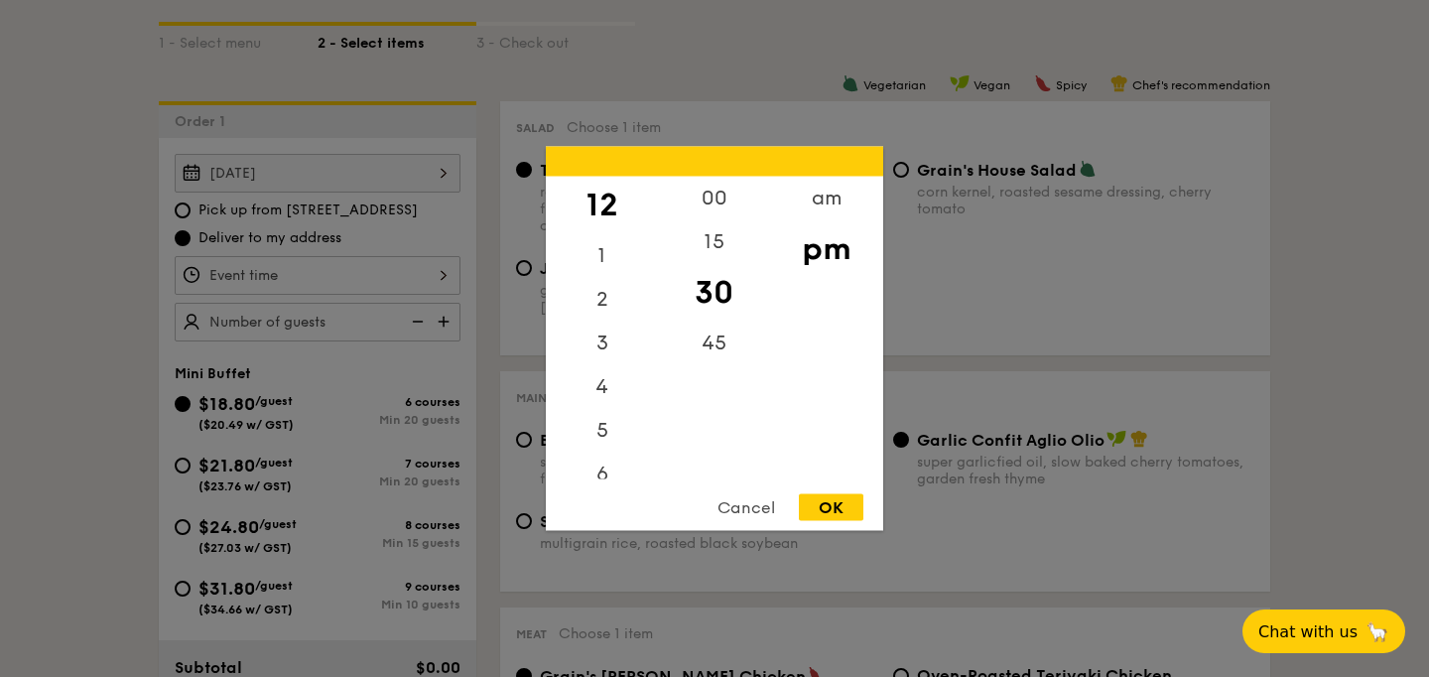
type input "12:30PM"
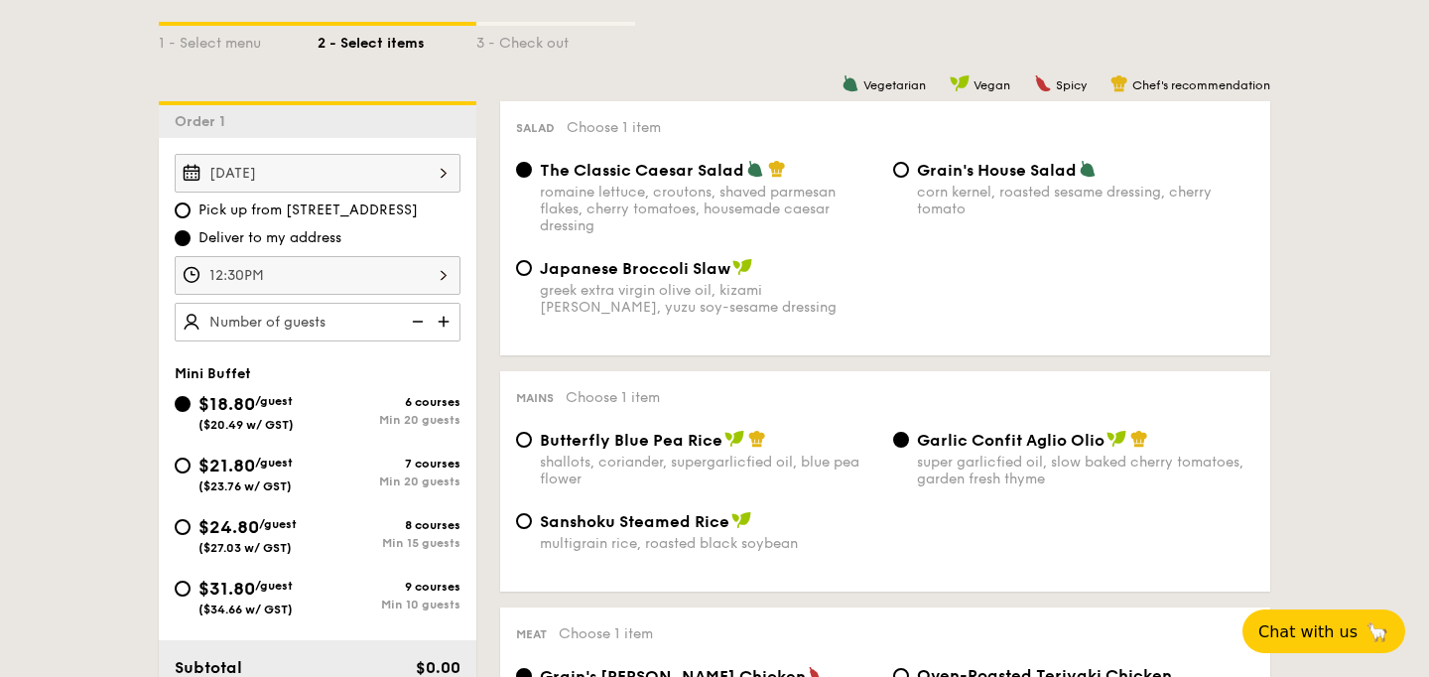
click at [431, 340] on img at bounding box center [446, 322] width 30 height 38
type input "20 guests"
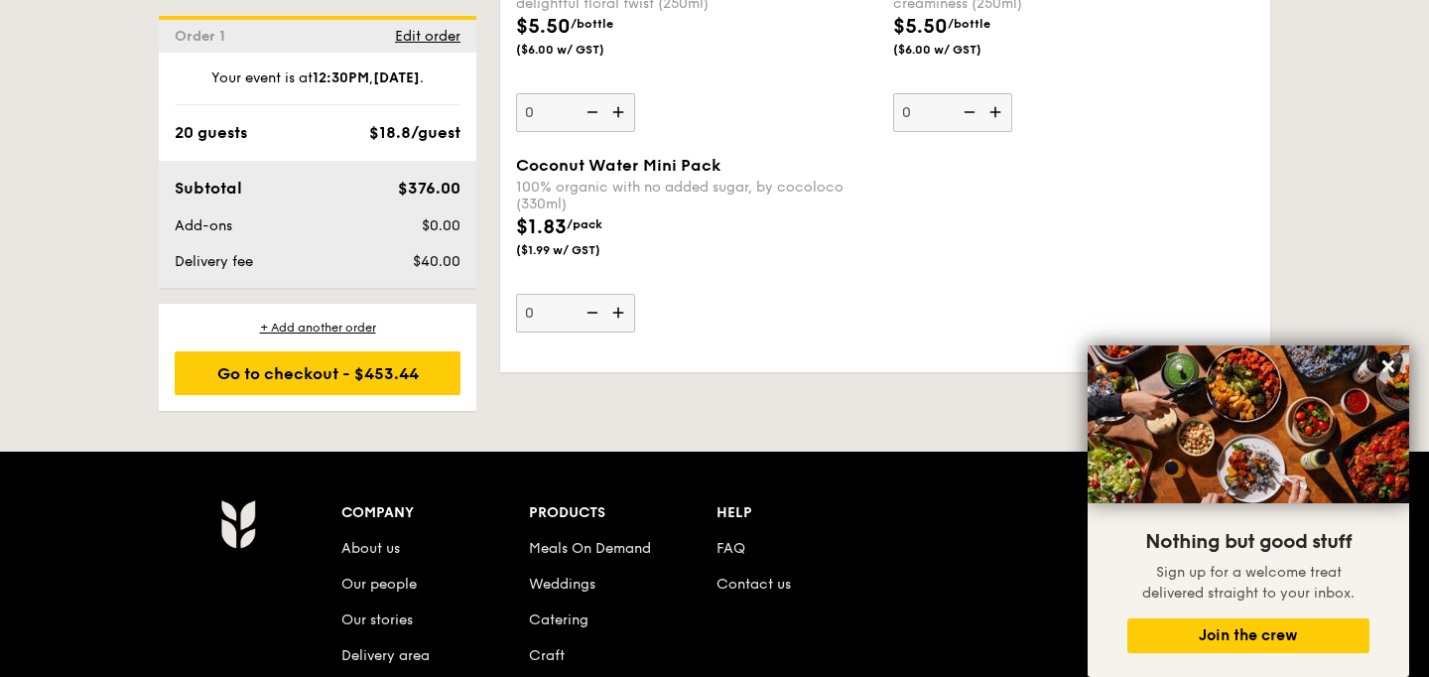
scroll to position [3893, 0]
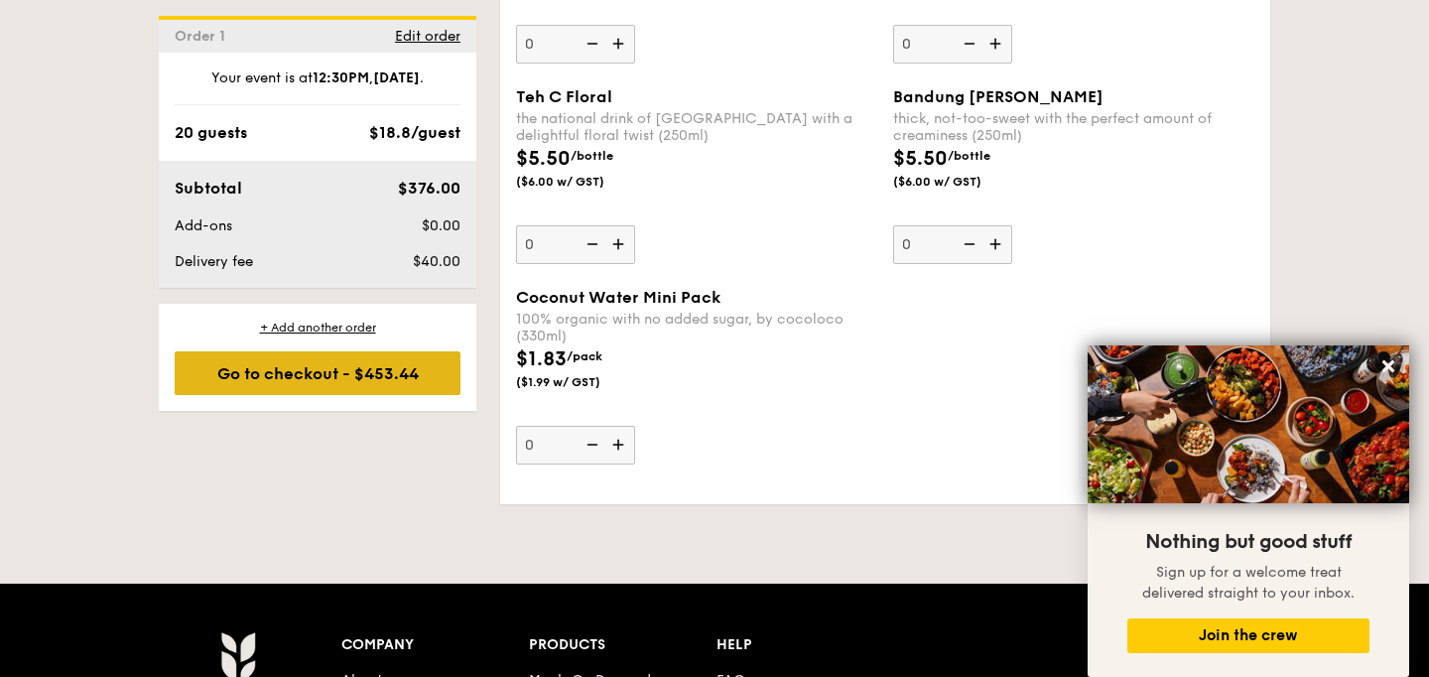
click at [333, 395] on div "Go to checkout - $453.44" at bounding box center [318, 373] width 286 height 44
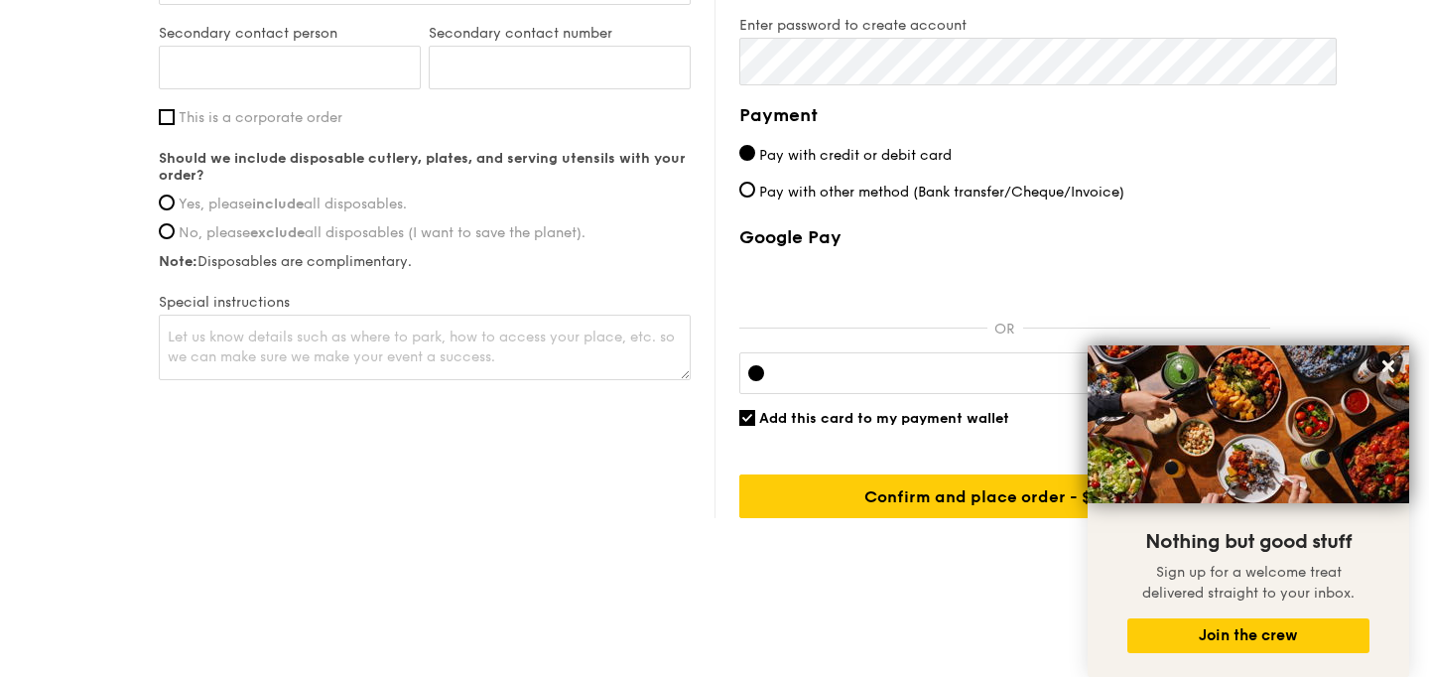
scroll to position [1627, 0]
click at [1393, 362] on icon at bounding box center [1389, 366] width 12 height 12
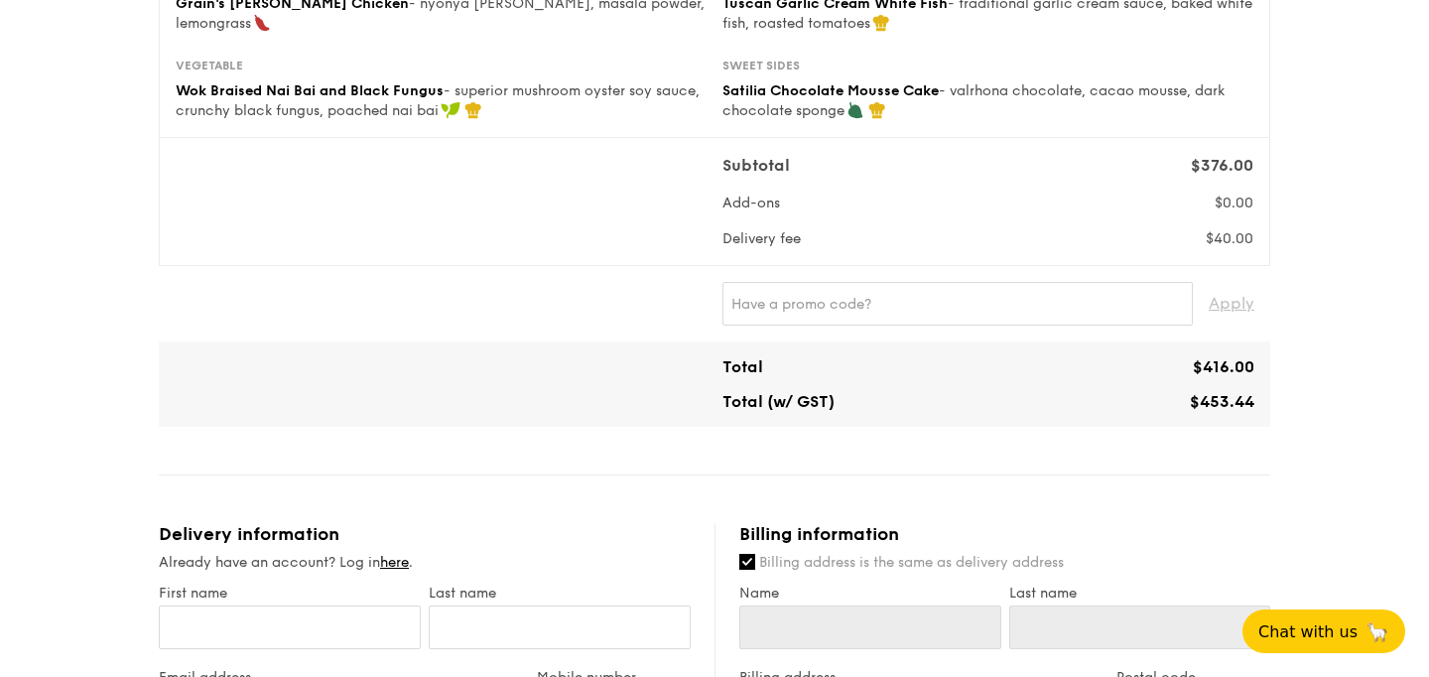
scroll to position [0, 0]
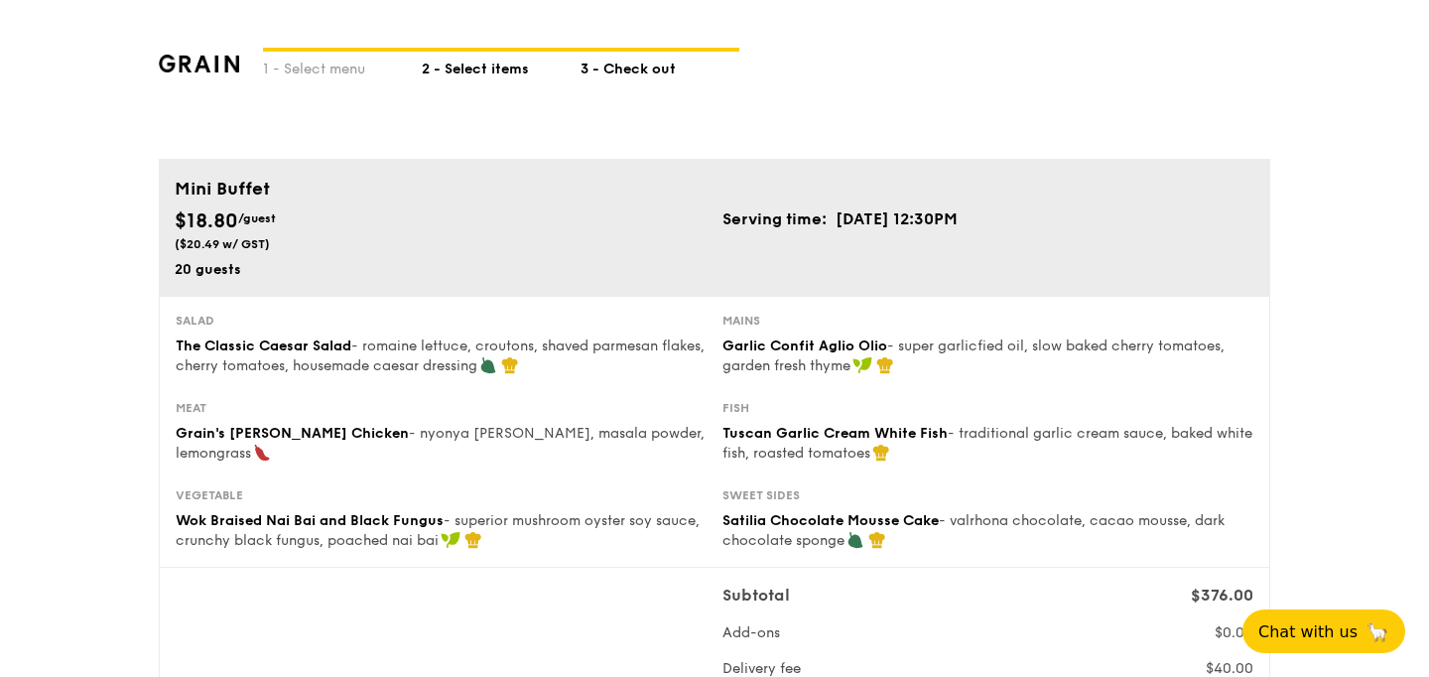
click at [422, 79] on div "2 - Select items" at bounding box center [501, 66] width 159 height 28
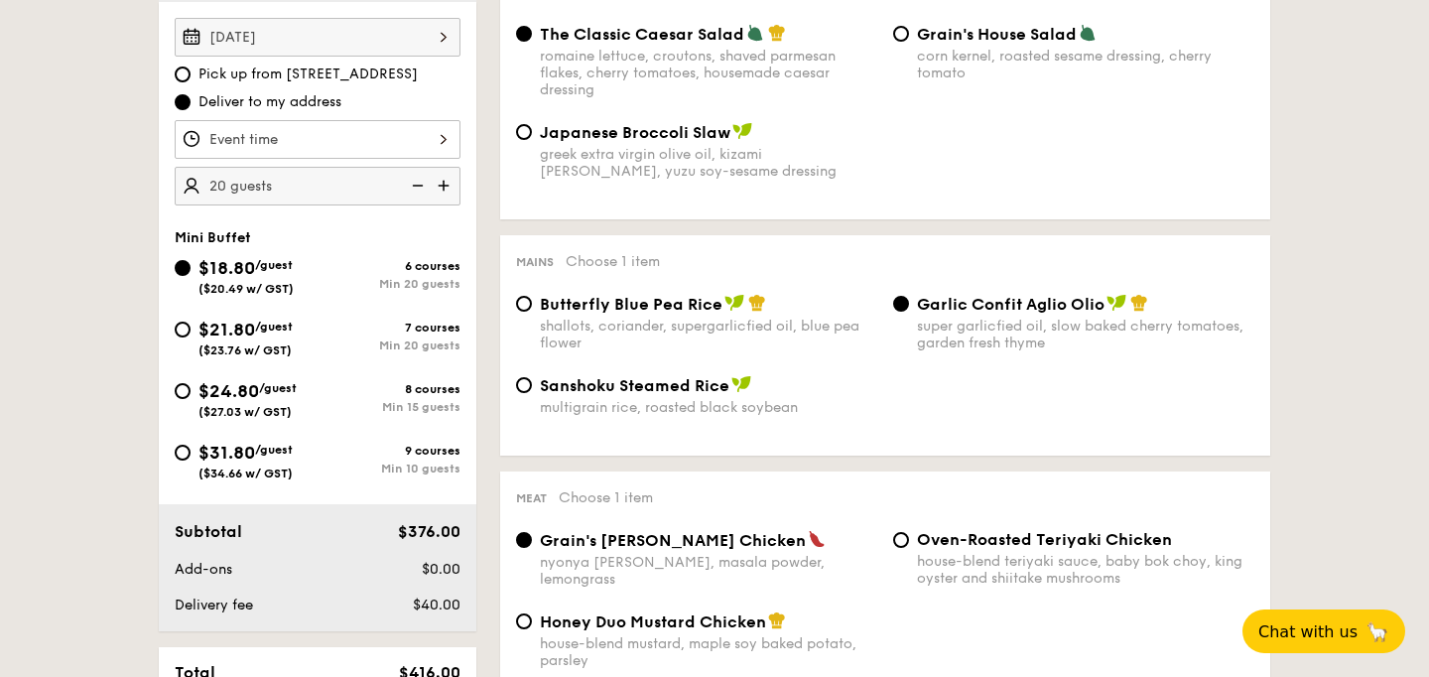
scroll to position [595, 0]
click at [283, 83] on span "Pick up from 5 Burn Road #05-01" at bounding box center [307, 74] width 219 height 20
click at [191, 81] on input "Pick up from 5 Burn Road #05-01" at bounding box center [183, 74] width 16 height 16
radio input "true"
click at [351, 158] on div at bounding box center [318, 138] width 286 height 39
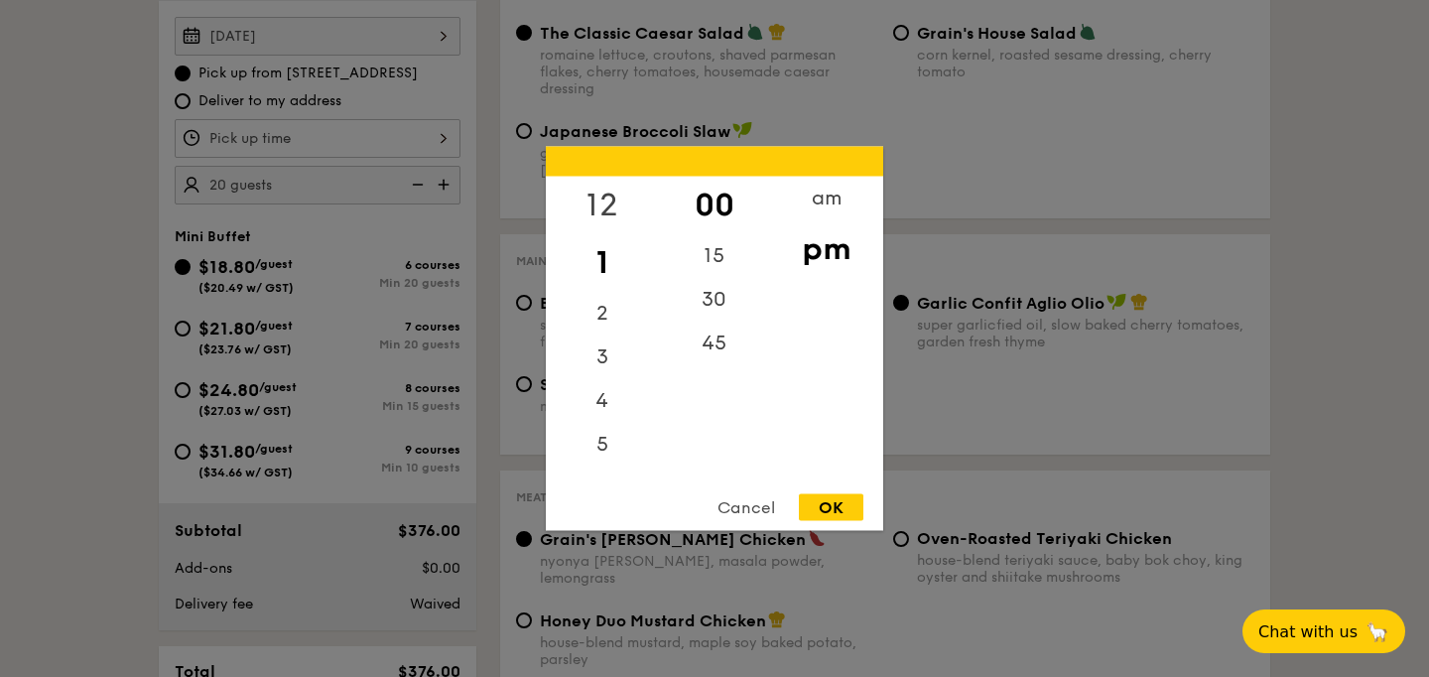
click at [620, 215] on div "12" at bounding box center [602, 206] width 112 height 58
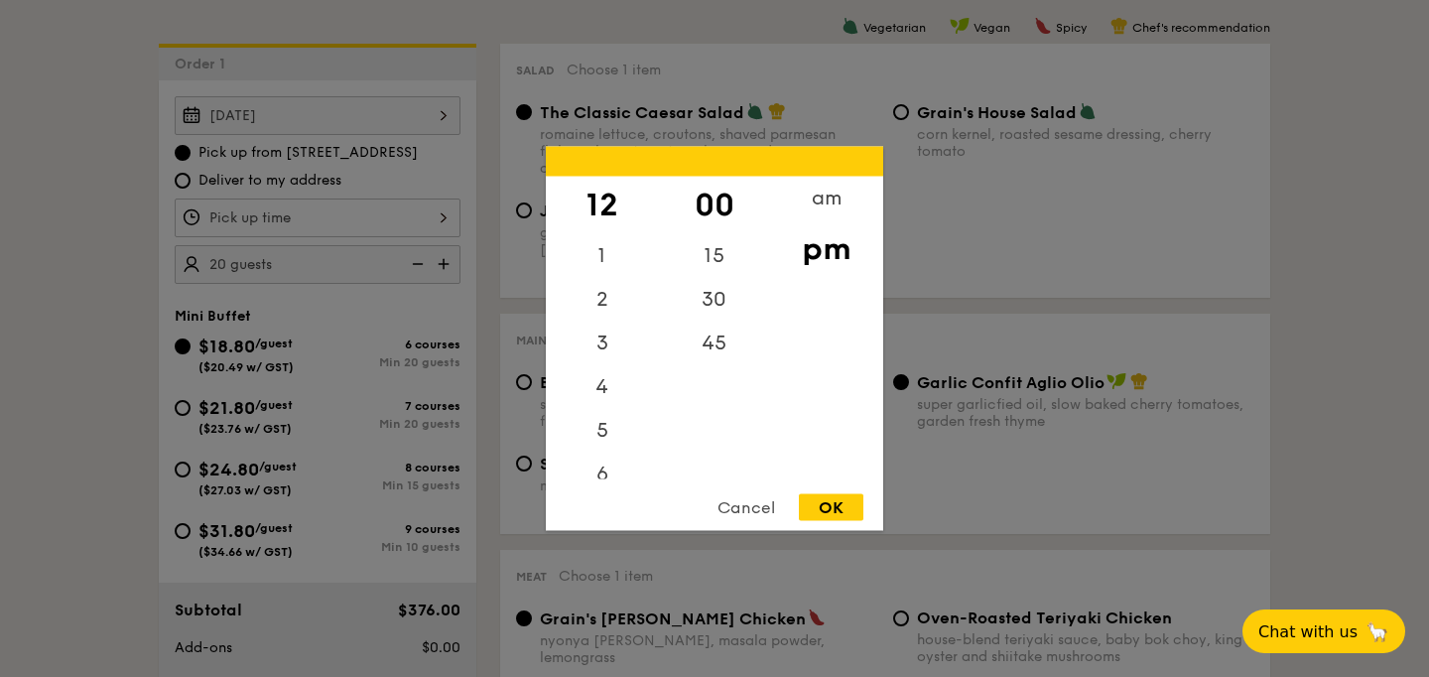
scroll to position [517, 0]
click at [861, 515] on div "OK" at bounding box center [831, 507] width 65 height 27
type input "12:00PM"
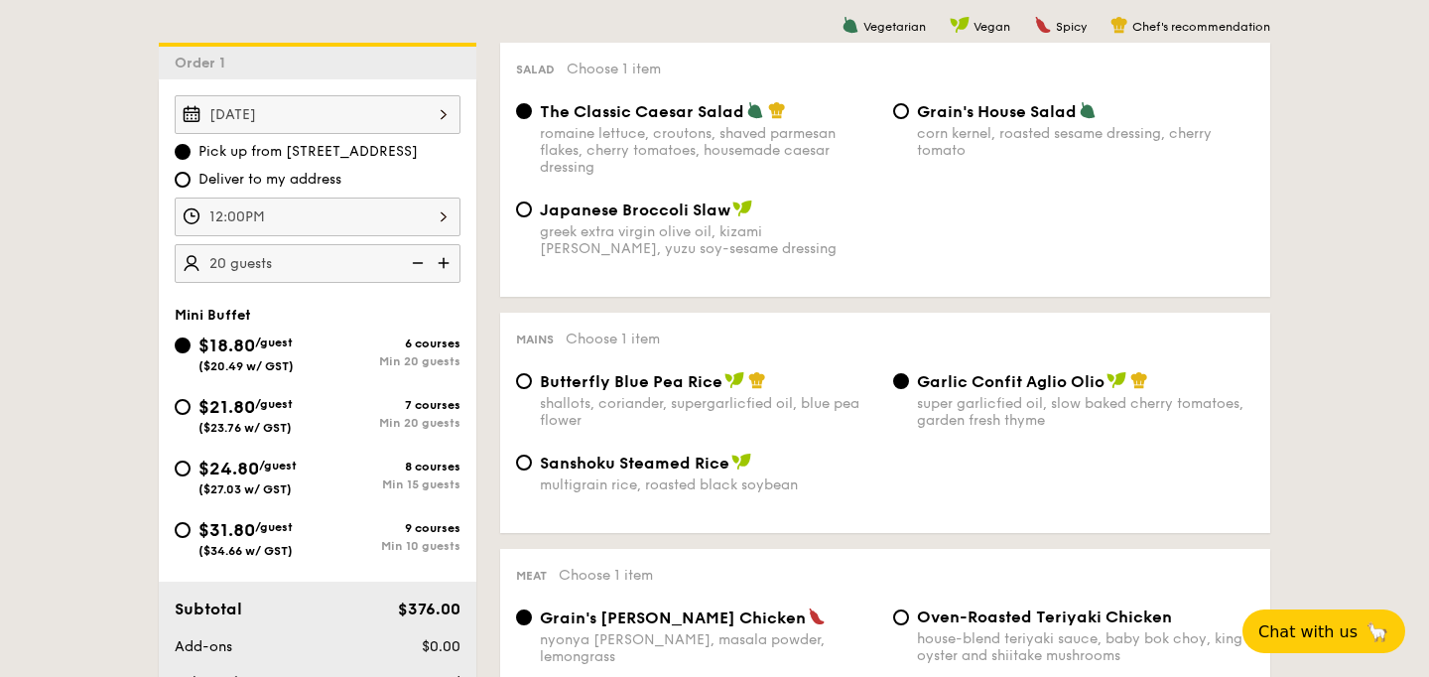
click at [857, 515] on div "OK" at bounding box center [831, 507] width 65 height 27
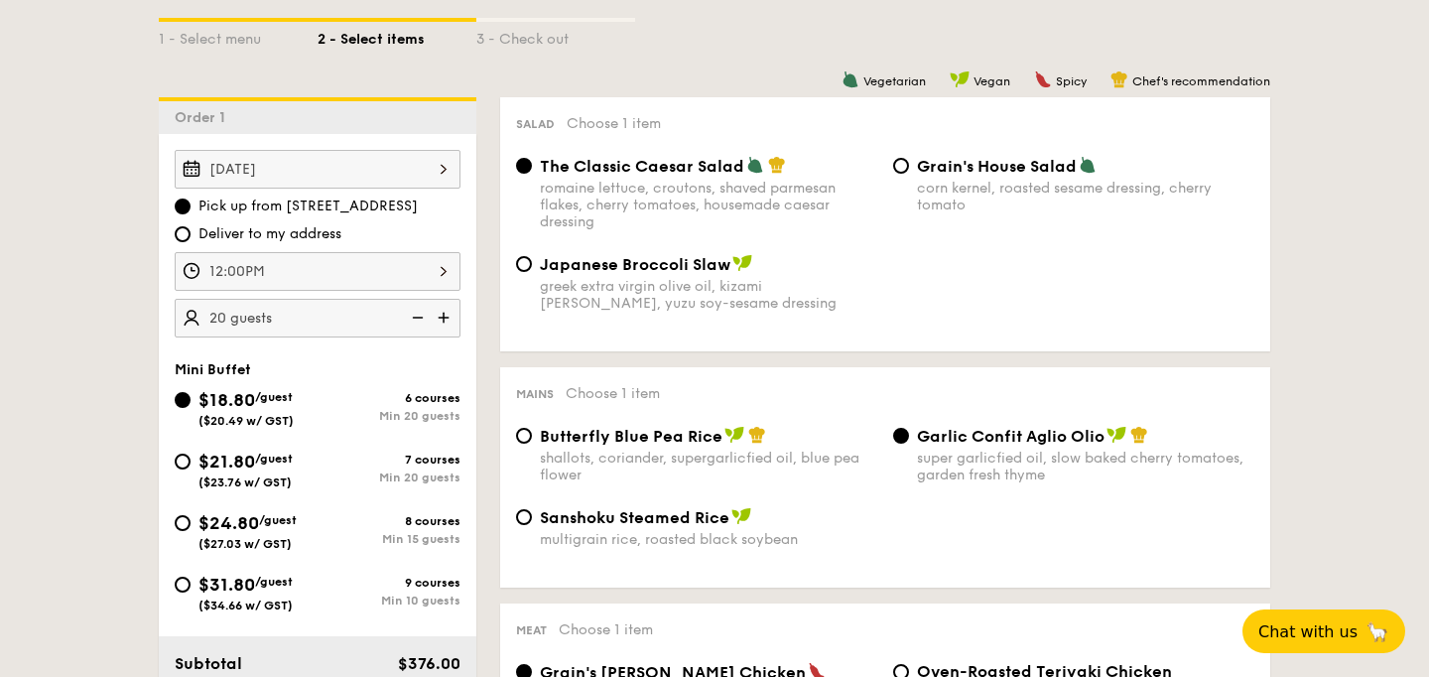
scroll to position [469, 0]
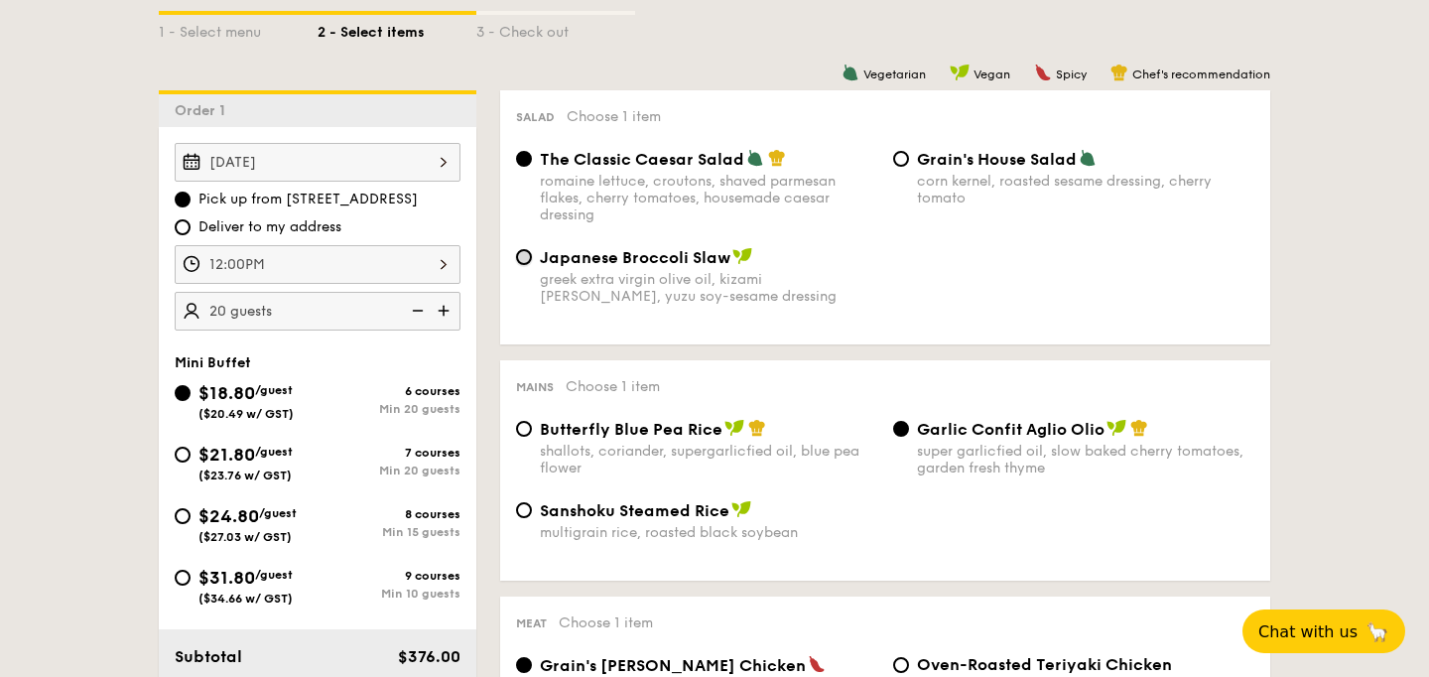
click at [516, 265] on input "Japanese Broccoli Slaw greek extra virgin olive oil, kizami nori, ginger, yuzu …" at bounding box center [524, 257] width 16 height 16
radio input "true"
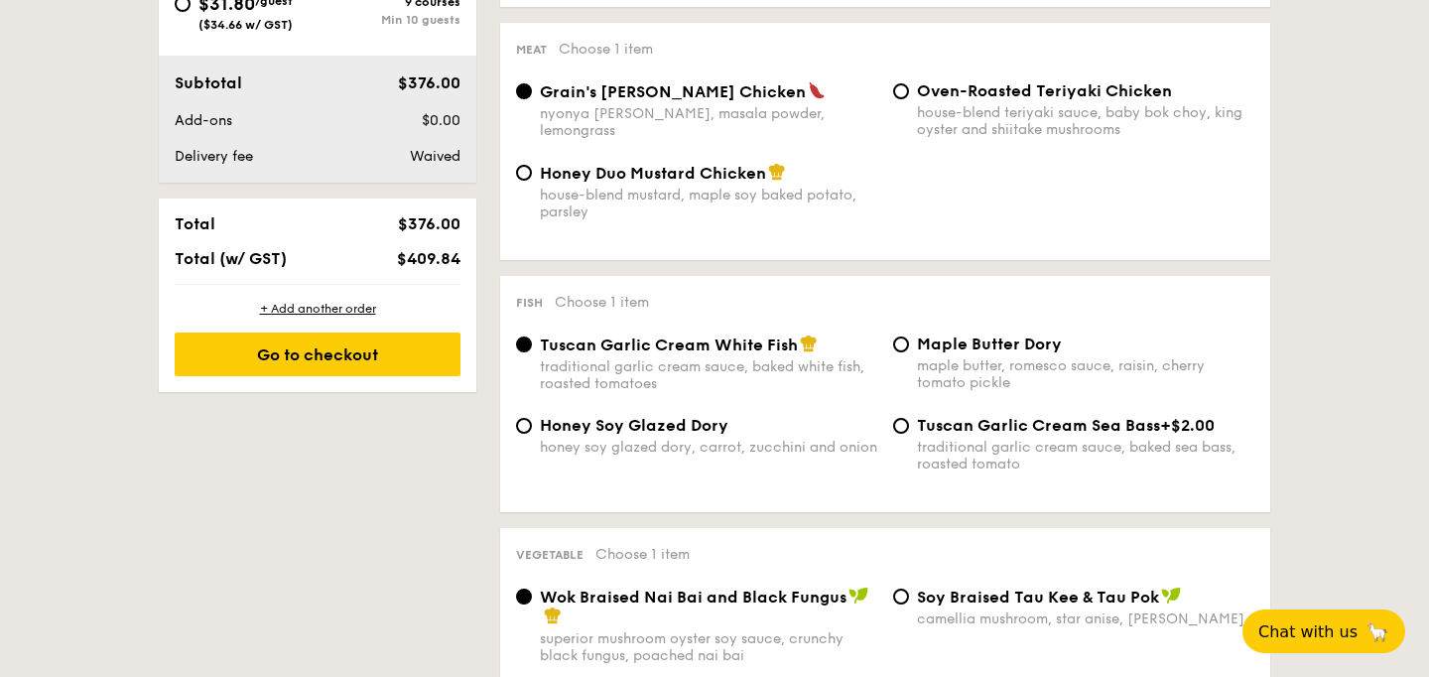
scroll to position [1020, 0]
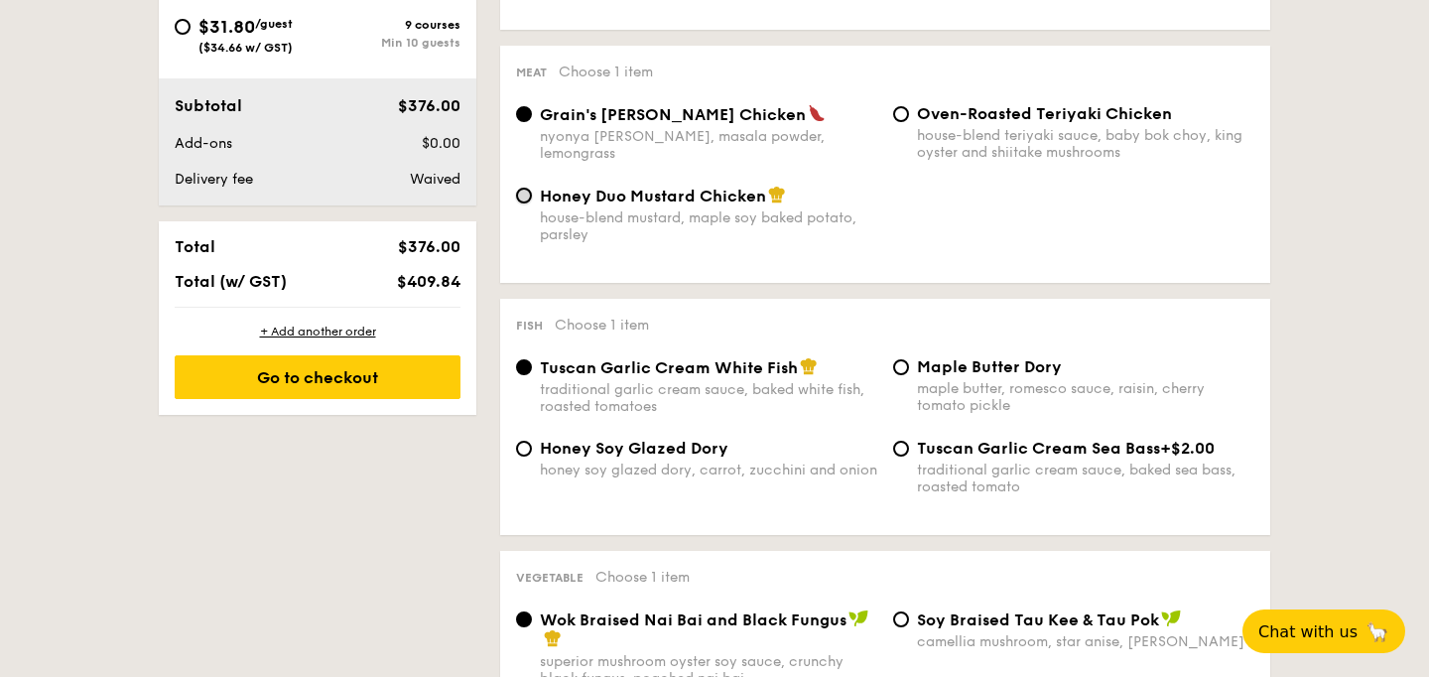
click at [516, 203] on input "Honey Duo Mustard Chicken house-blend mustard, maple soy baked potato, parsley" at bounding box center [524, 196] width 16 height 16
radio input "true"
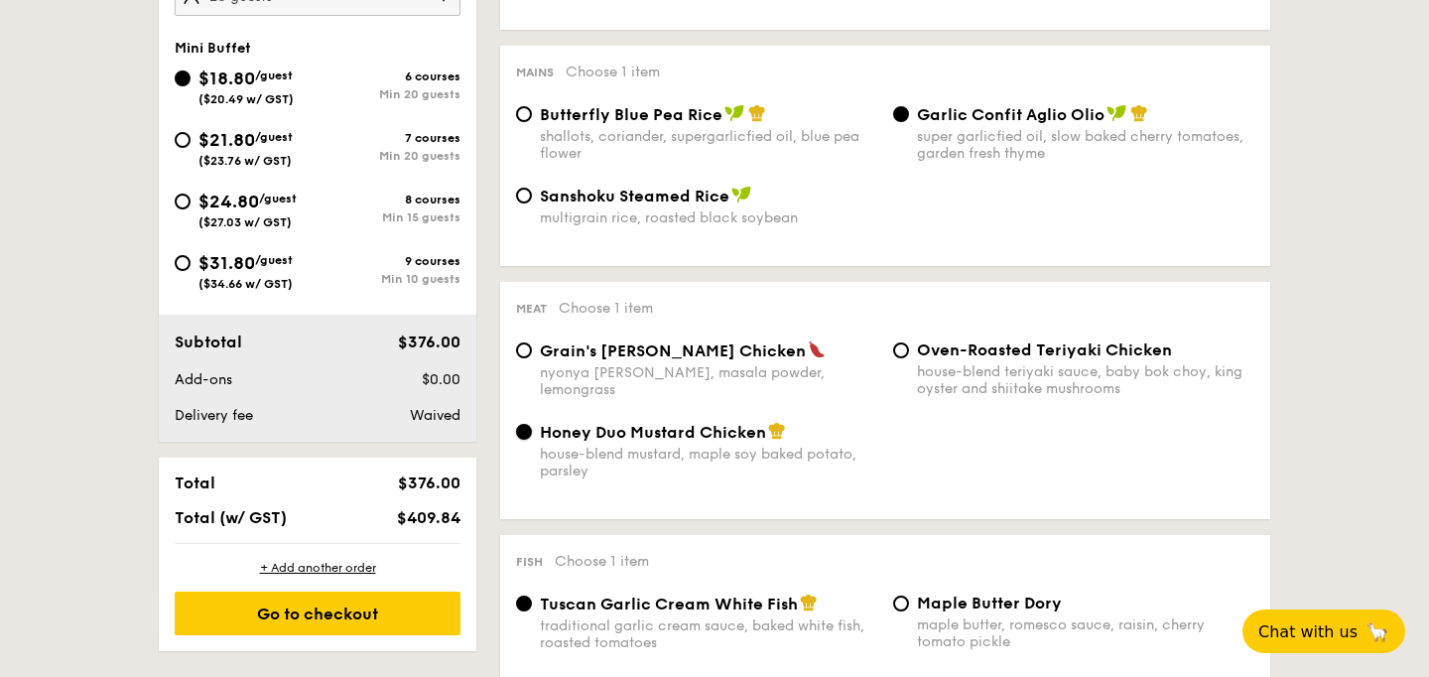
scroll to position [788, 0]
